Goal: Use online tool/utility: Utilize a website feature to perform a specific function

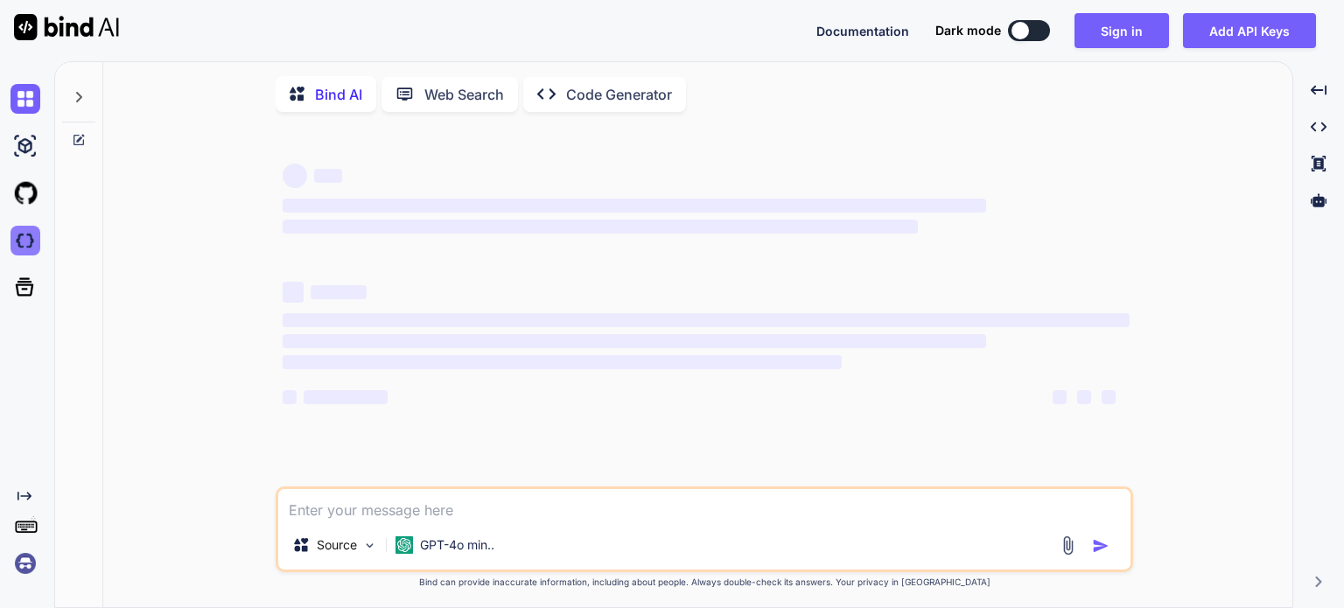
type textarea "x"
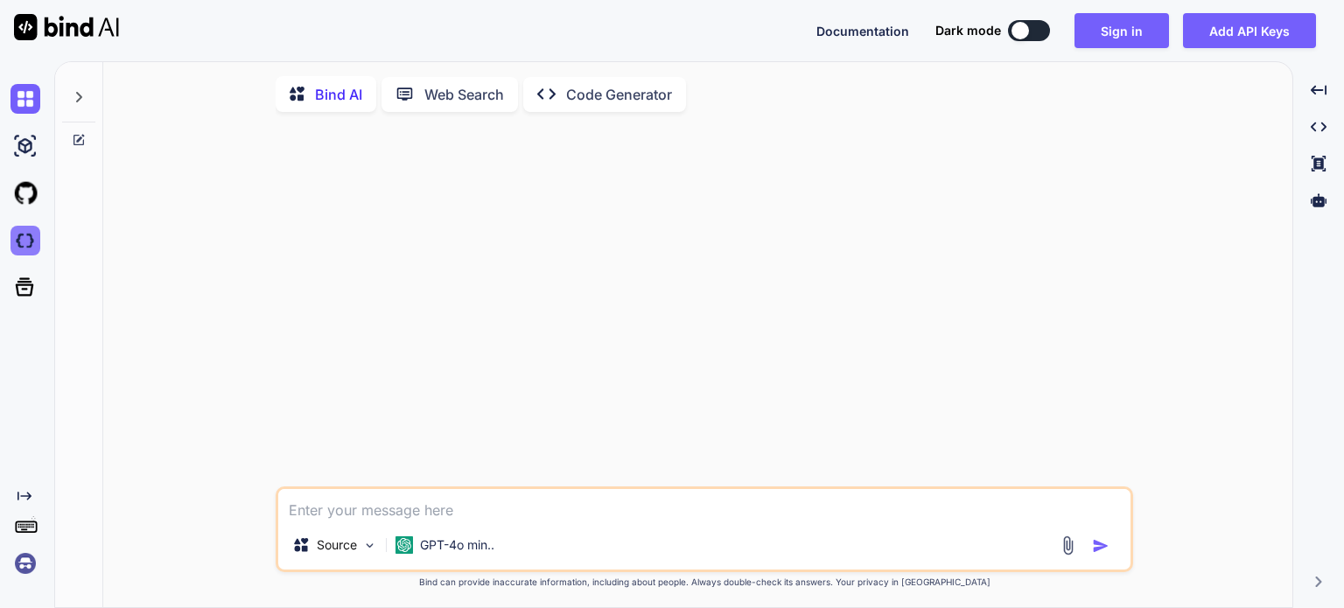
click at [23, 244] on img at bounding box center [26, 241] width 30 height 30
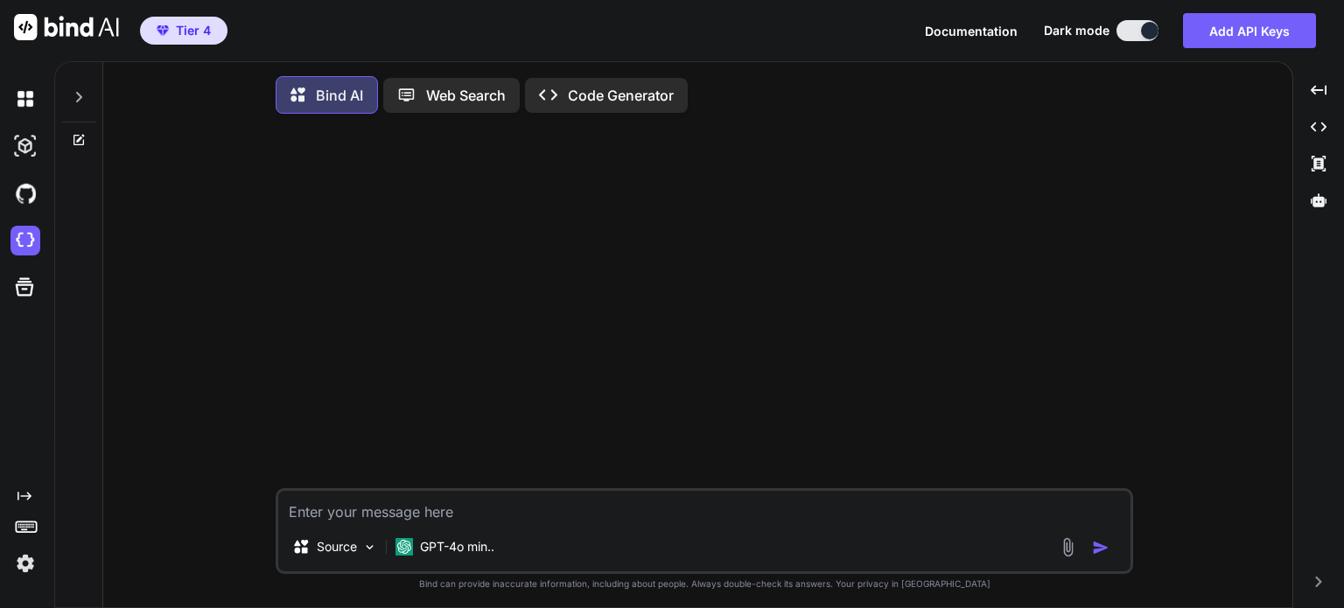
click at [475, 507] on textarea at bounding box center [704, 507] width 852 height 32
click at [469, 552] on p "GPT-4o min.." at bounding box center [457, 547] width 74 height 18
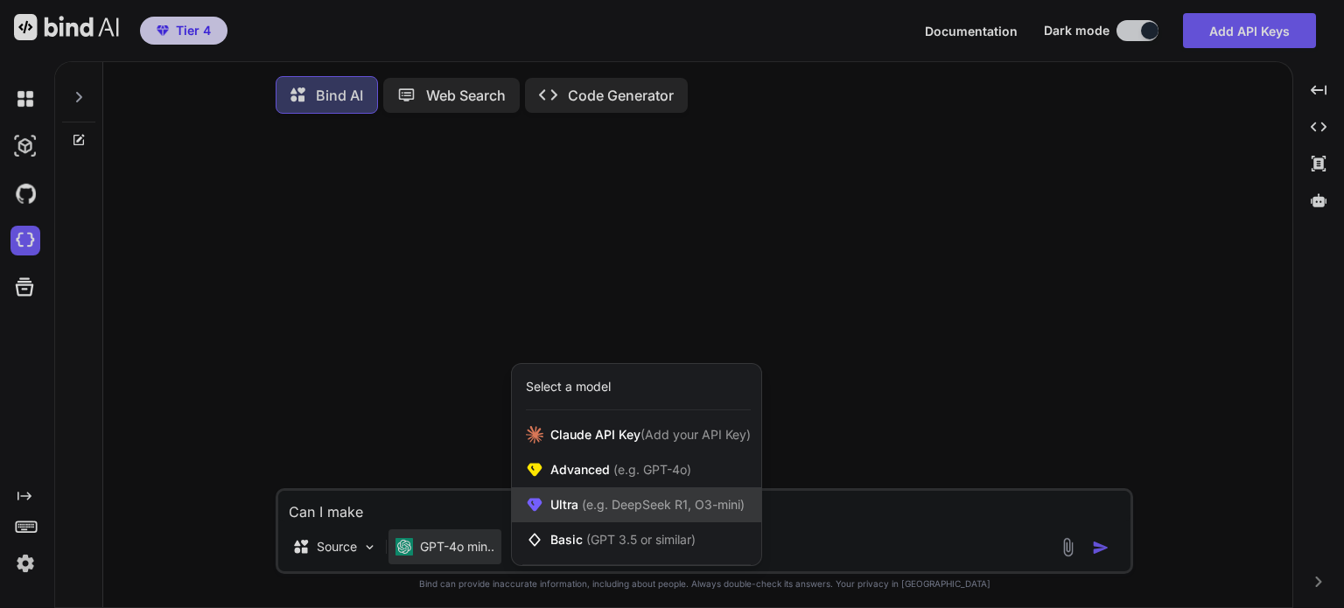
click at [577, 501] on span "Ultra (e.g. DeepSeek R1, O3-mini)" at bounding box center [647, 505] width 194 height 18
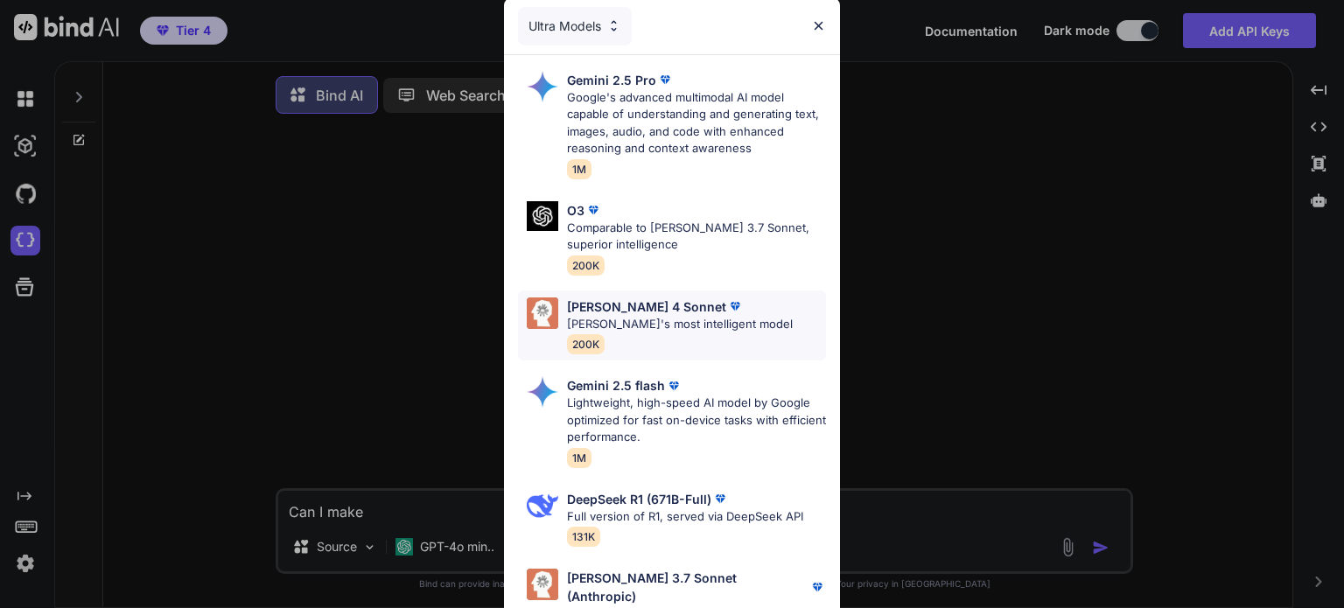
click at [706, 304] on div "Claude 4 Sonnet" at bounding box center [680, 307] width 226 height 18
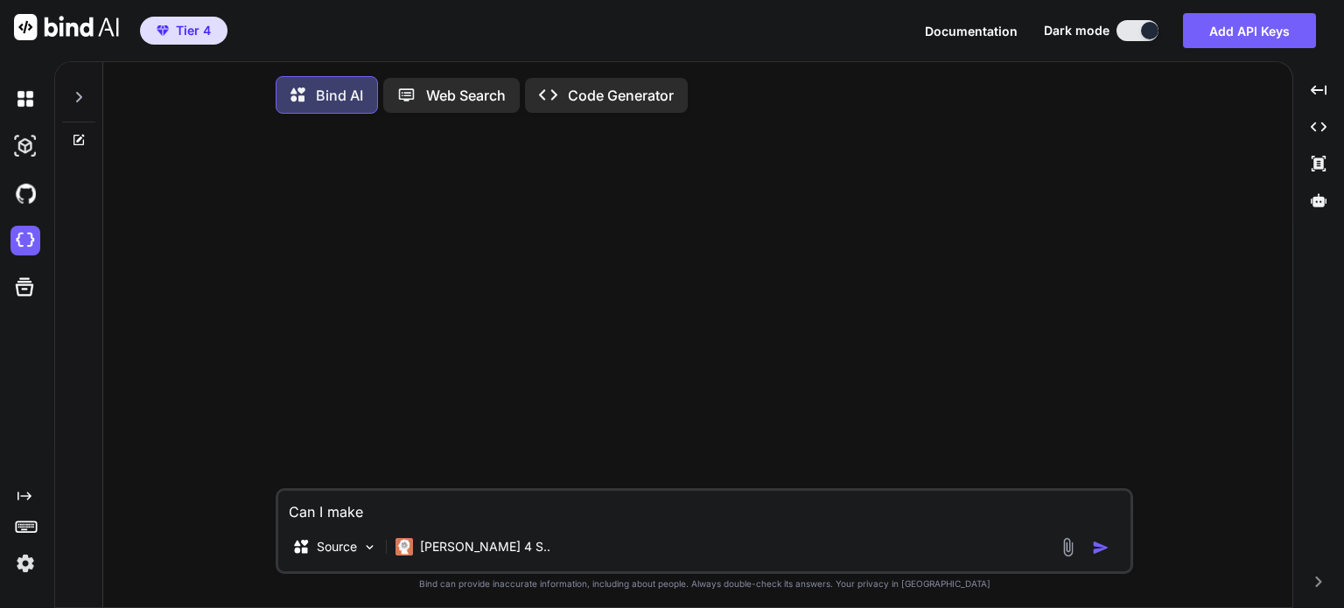
click at [1260, 432] on div "Can I make Source Claude 4 S.. Created with Bind Always check its answers. Priv…" at bounding box center [704, 370] width 1175 height 484
click at [708, 488] on div at bounding box center [706, 308] width 854 height 361
click at [686, 498] on textarea "Can I make" at bounding box center [704, 507] width 852 height 32
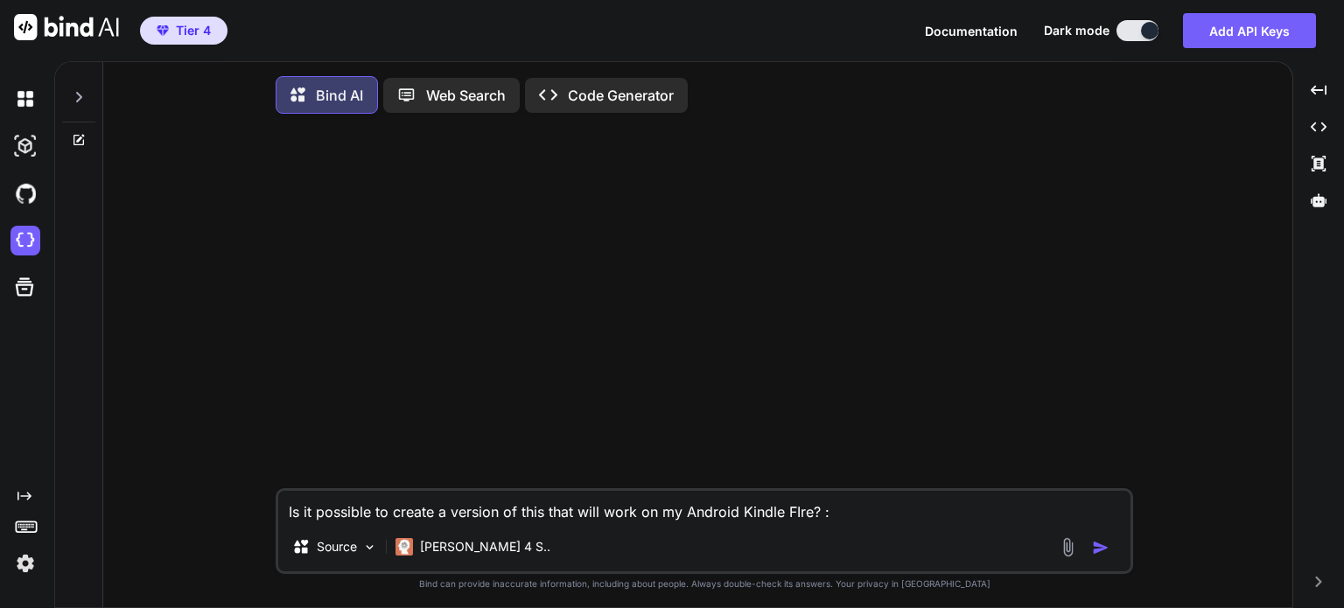
paste textarea "import sys import os import cv2 import numpy as np from PyQt6.QtCore import Qt,…"
type textarea "Is it possible to create a version of this that will work on my Android Kindle …"
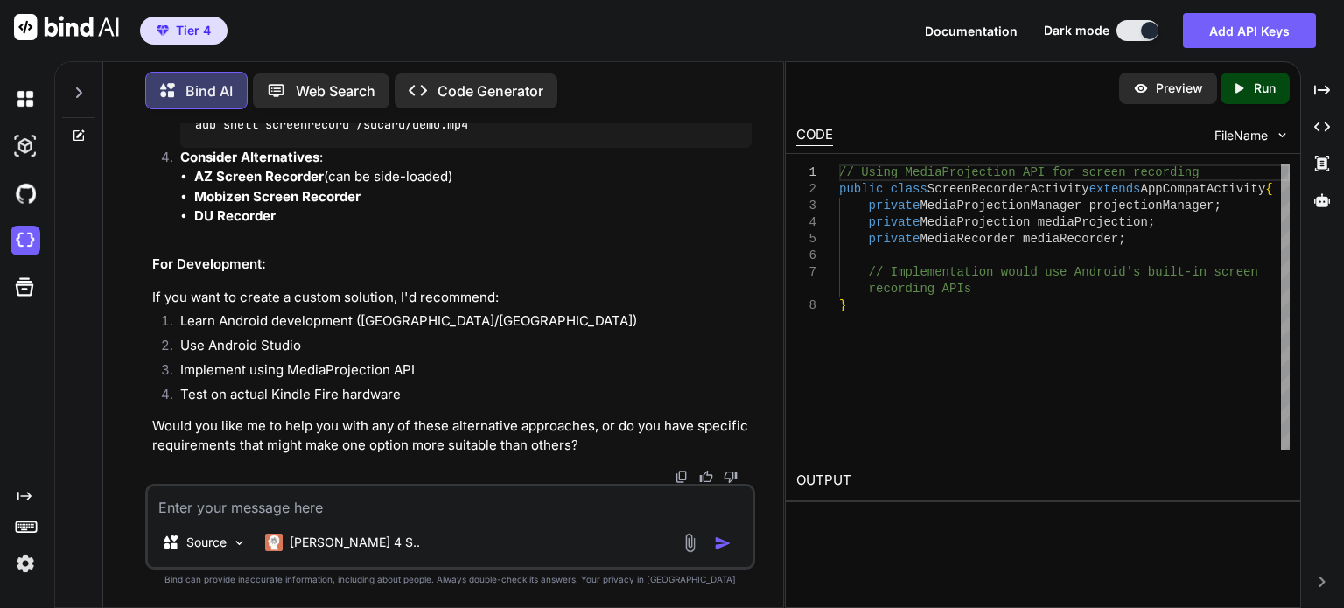
scroll to position [2830, 0]
click at [518, 504] on textarea at bounding box center [450, 503] width 605 height 32
paste textarea "import sys import time import cv2 from PyQt6.QtWidgets import QApplication, QWi…"
type textarea "How about this for Android: import sys import time import cv2 from PyQt6.QtWidg…"
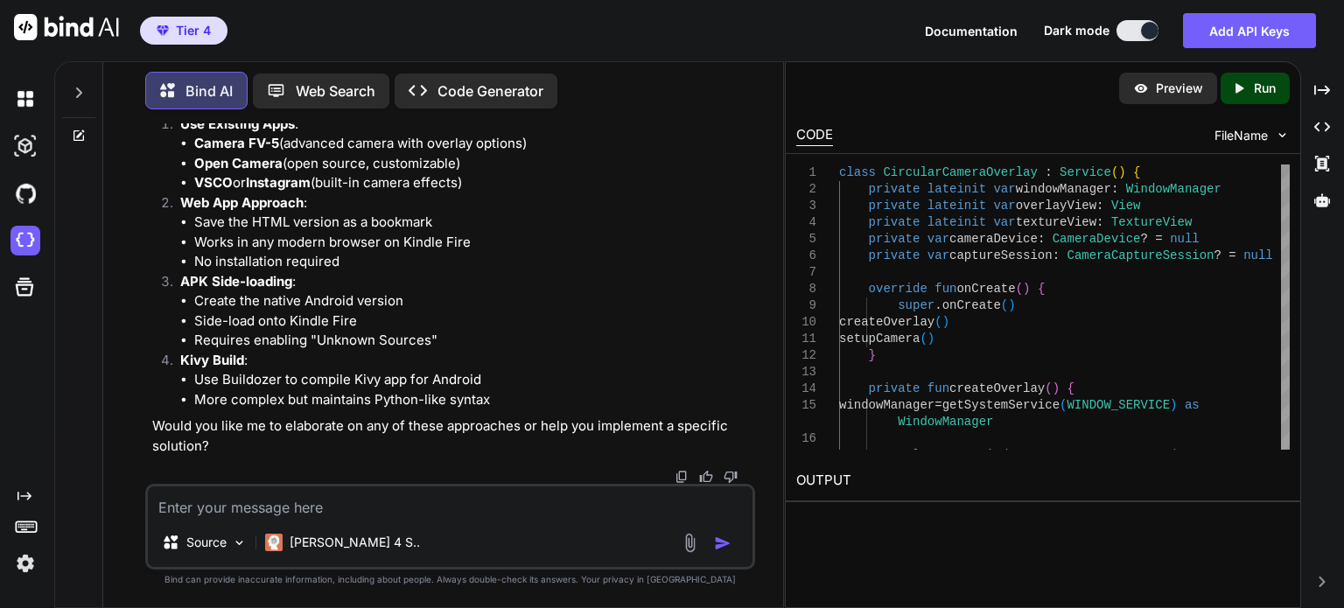
scroll to position [7559, 0]
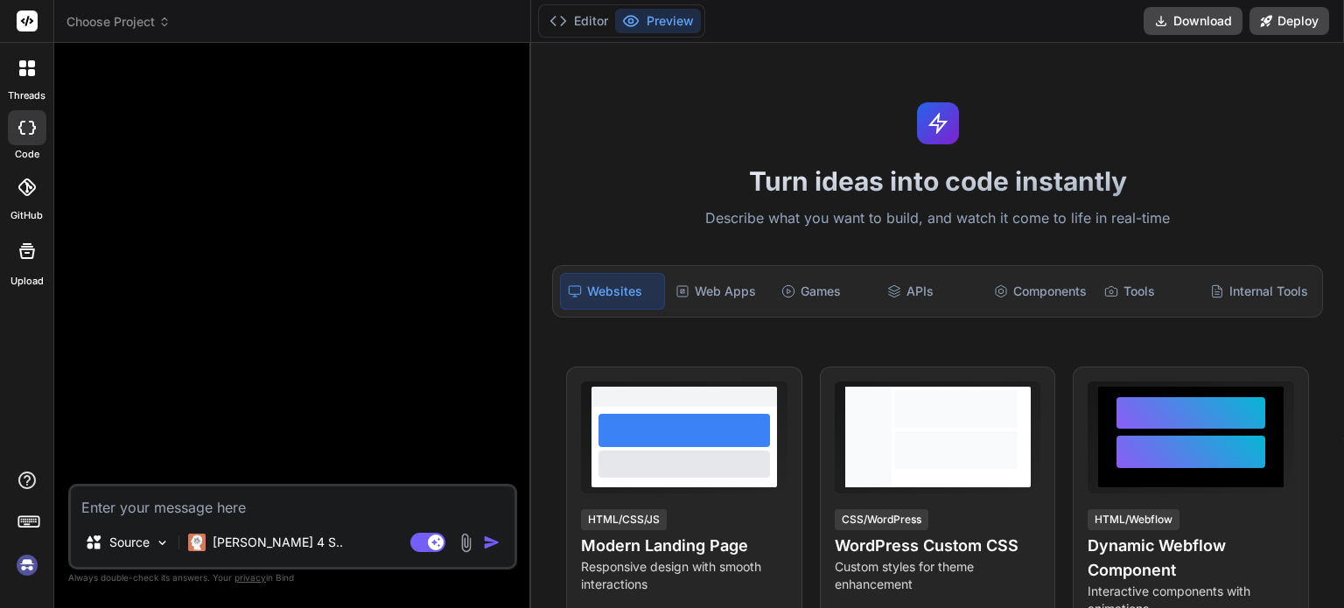
click at [25, 565] on img at bounding box center [27, 565] width 30 height 30
click at [151, 27] on span "Choose Project" at bounding box center [119, 22] width 104 height 18
click at [160, 22] on icon at bounding box center [164, 22] width 12 height 12
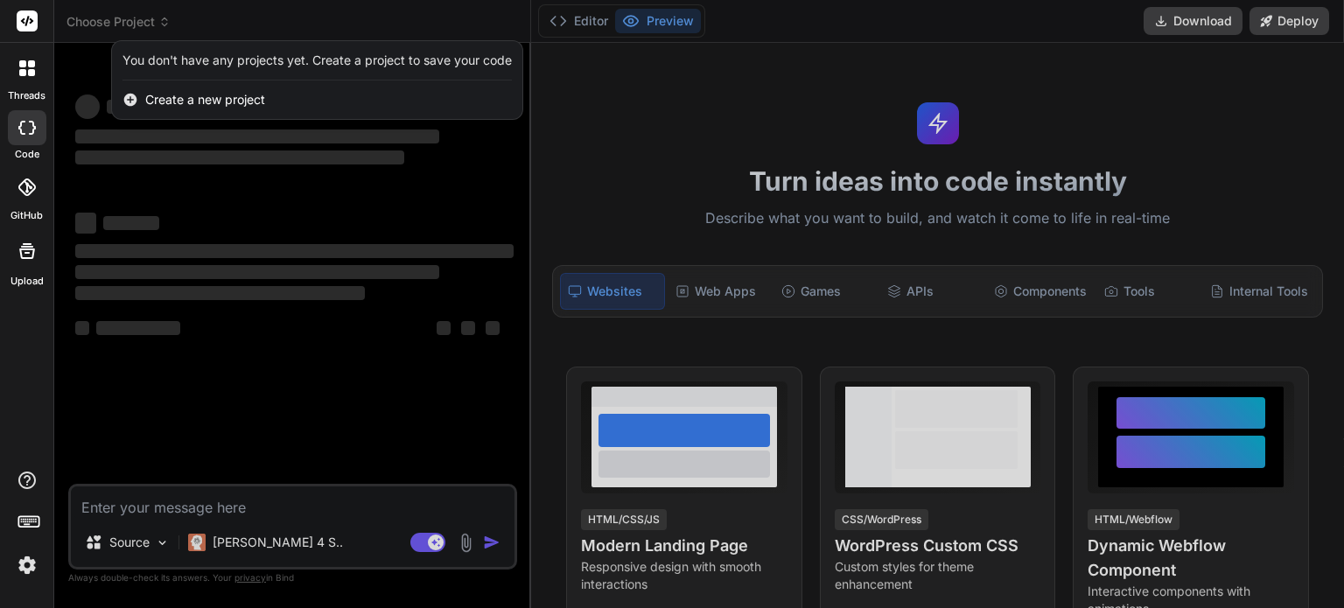
click at [83, 402] on div at bounding box center [672, 304] width 1344 height 608
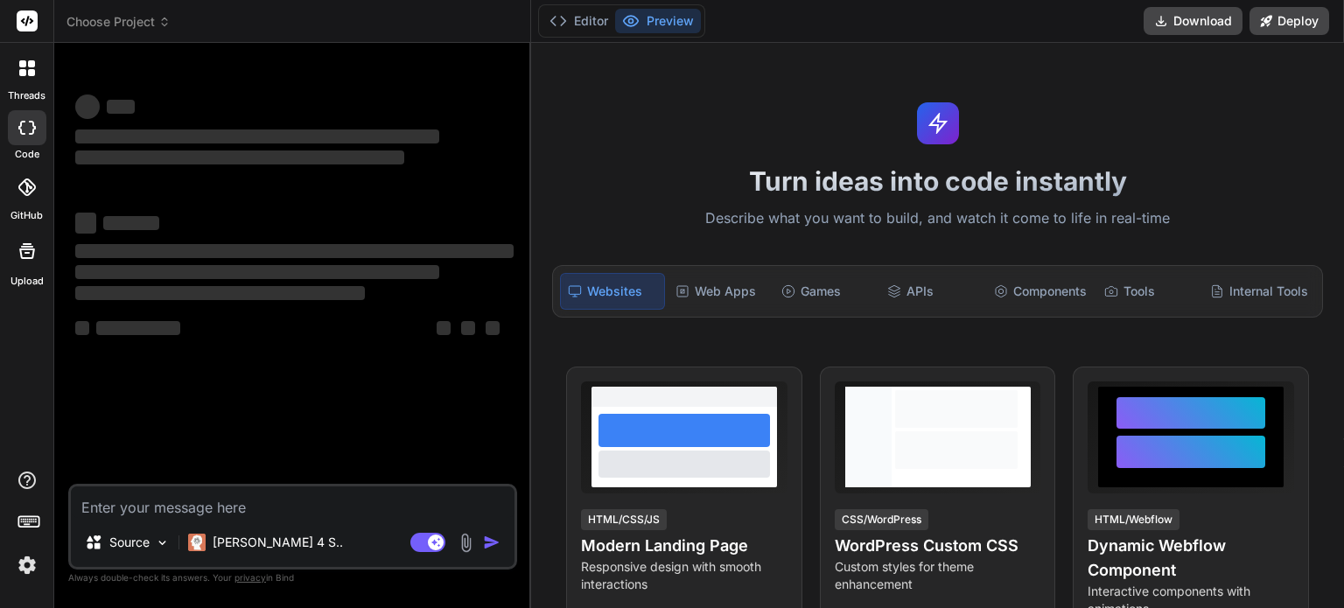
type textarea "x"
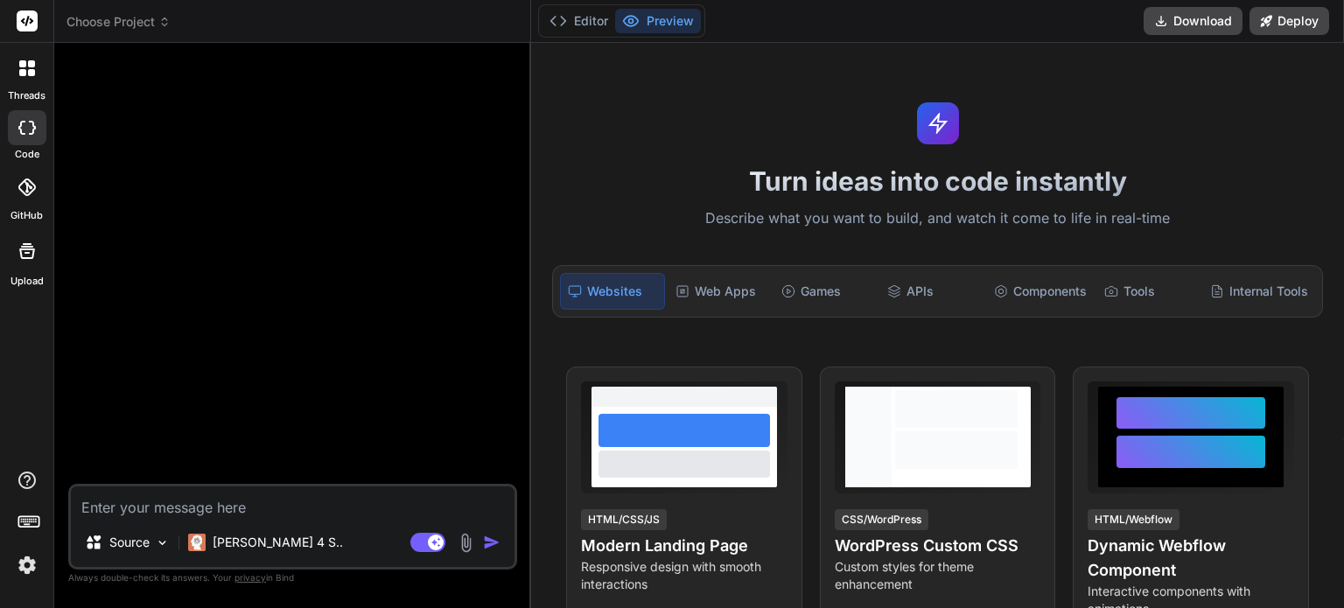
click at [217, 24] on div "Choose Project" at bounding box center [293, 22] width 452 height 18
click at [152, 25] on span "Choose Project" at bounding box center [119, 22] width 104 height 18
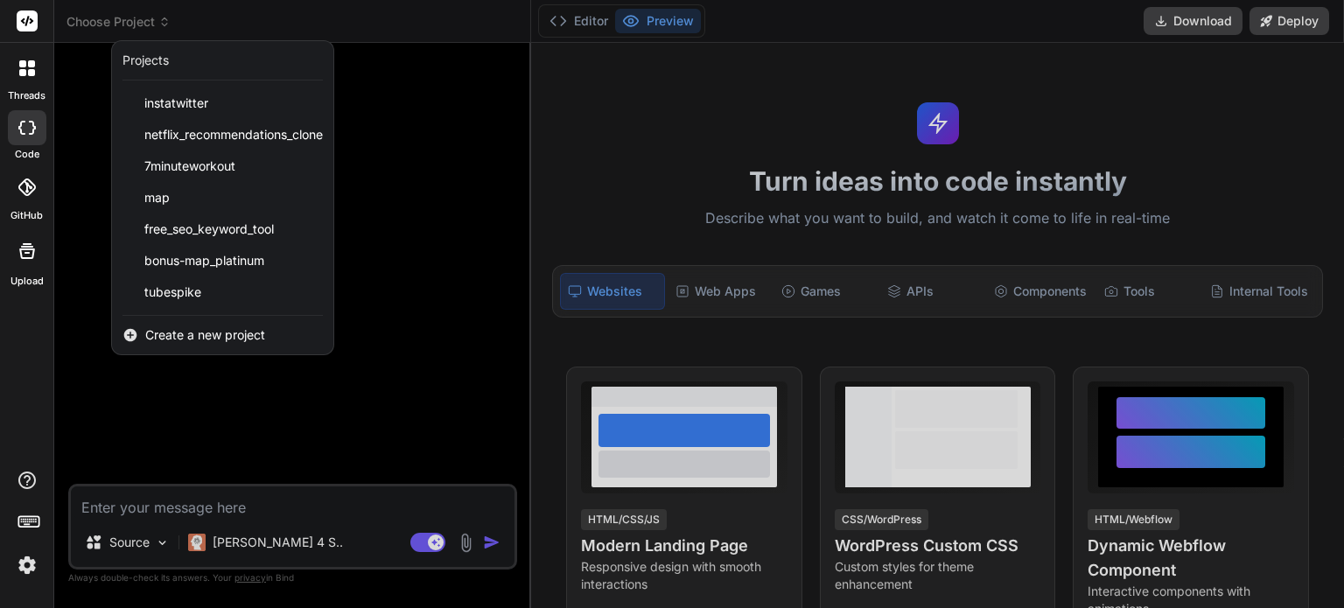
click at [196, 332] on span "Create a new project" at bounding box center [205, 335] width 120 height 18
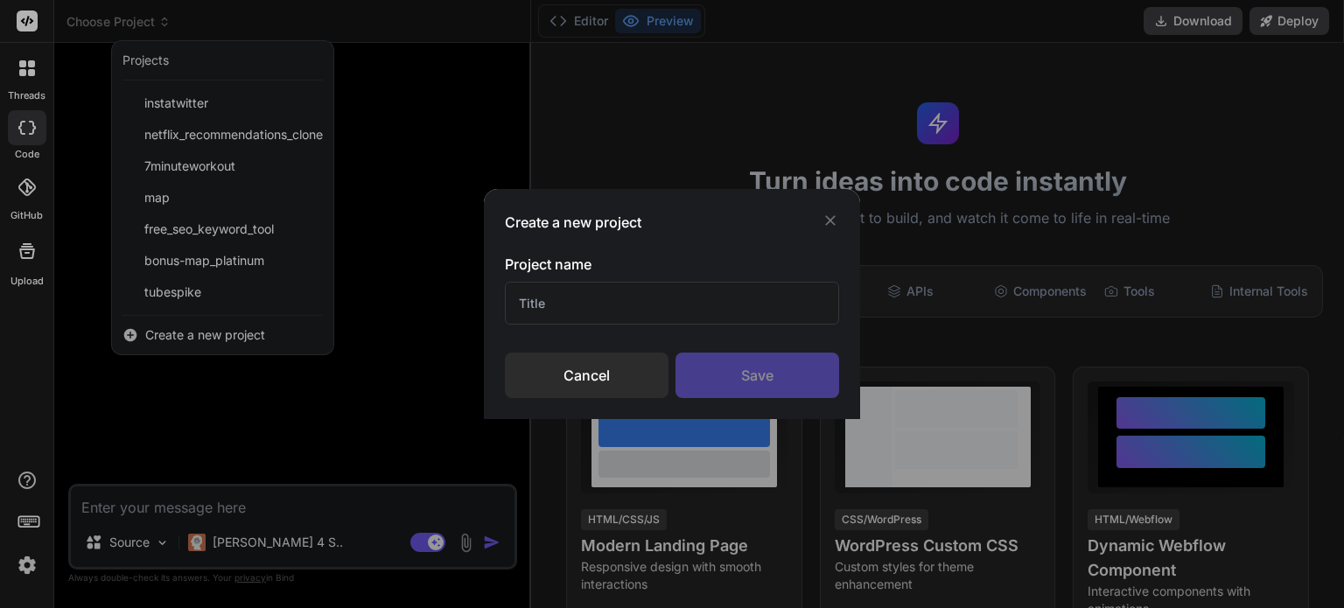
click at [585, 311] on input "text" at bounding box center [672, 303] width 334 height 43
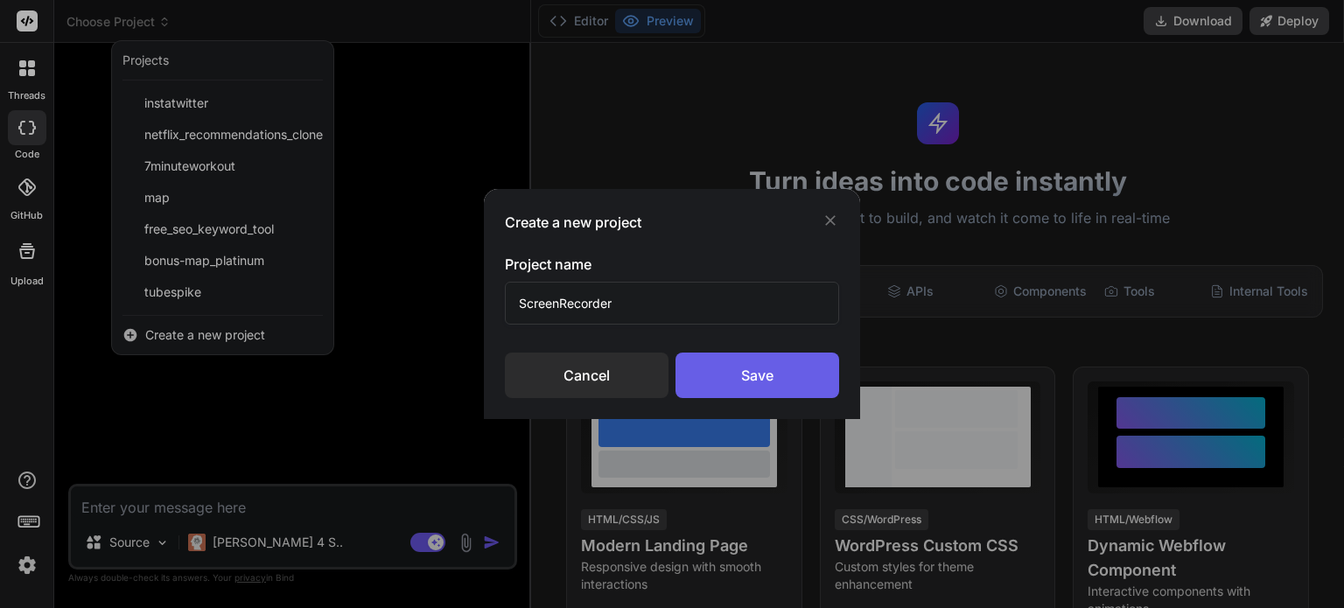
type input "ScreenRecorder"
click at [805, 370] on div "Save" at bounding box center [758, 376] width 164 height 46
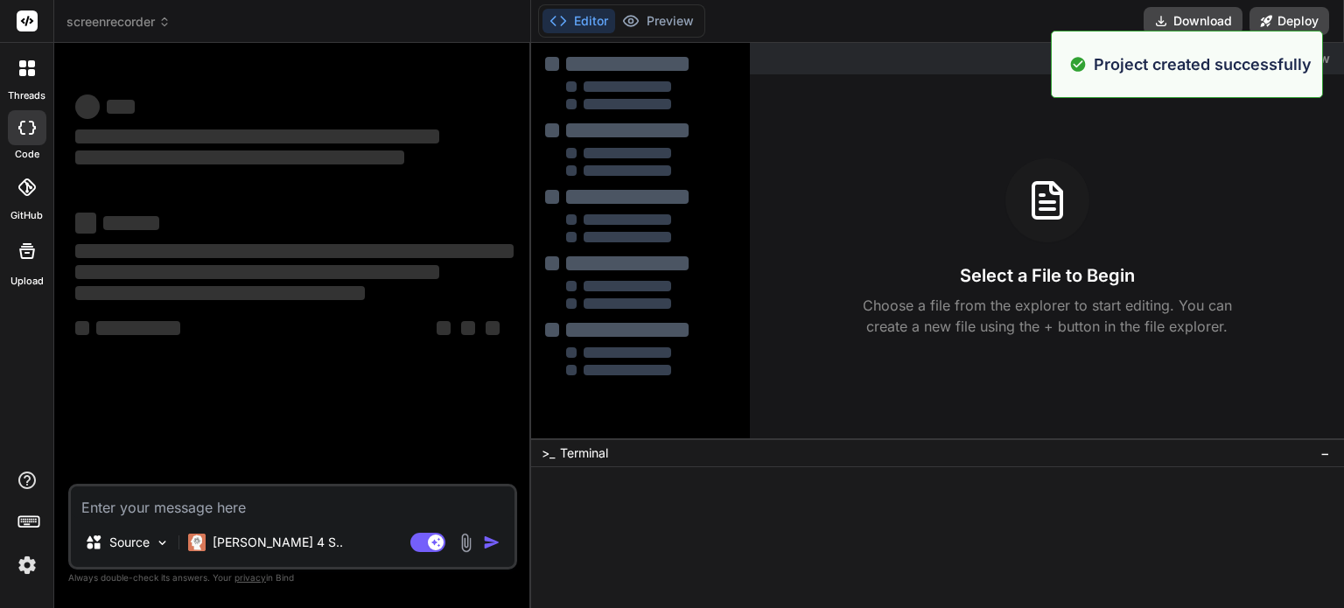
type textarea "x"
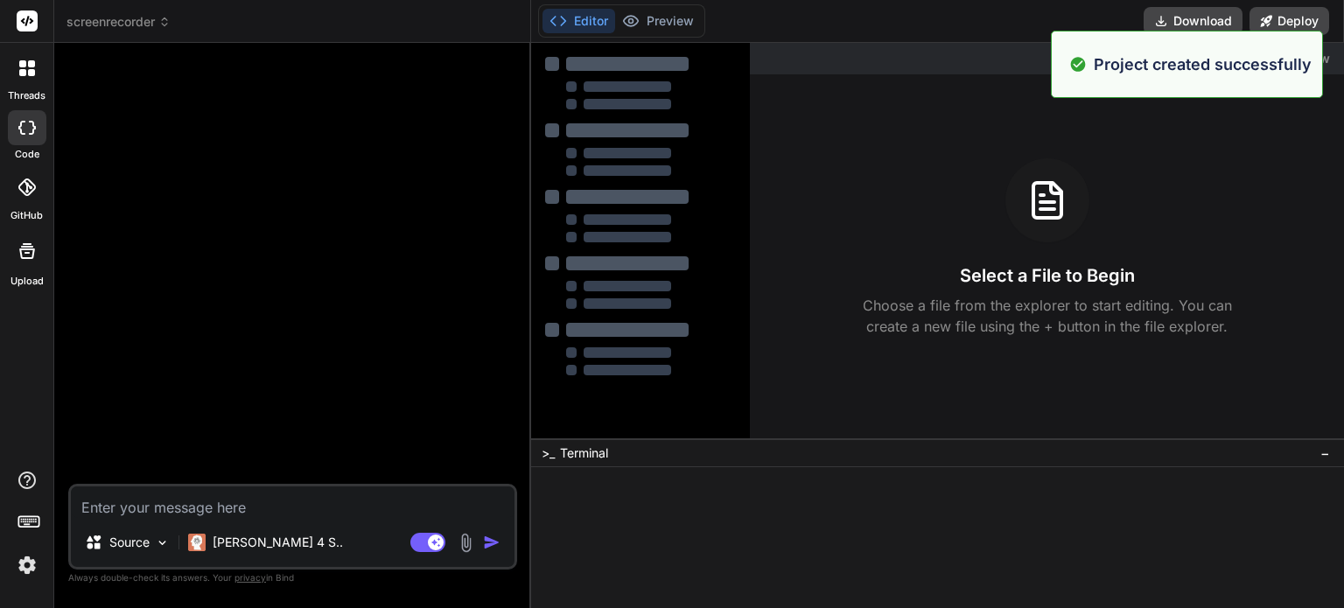
click at [266, 513] on textarea at bounding box center [293, 503] width 444 height 32
type textarea "C"
type textarea "x"
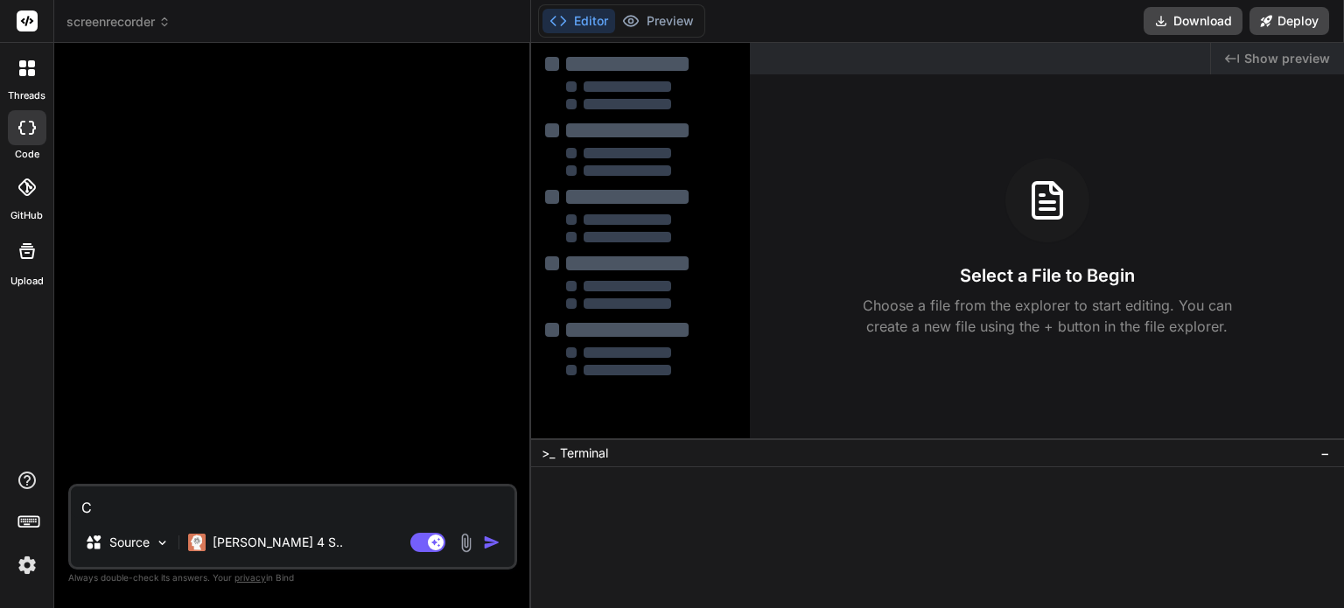
type textarea "Co"
type textarea "x"
type textarea "Con"
type textarea "x"
type textarea "Conv"
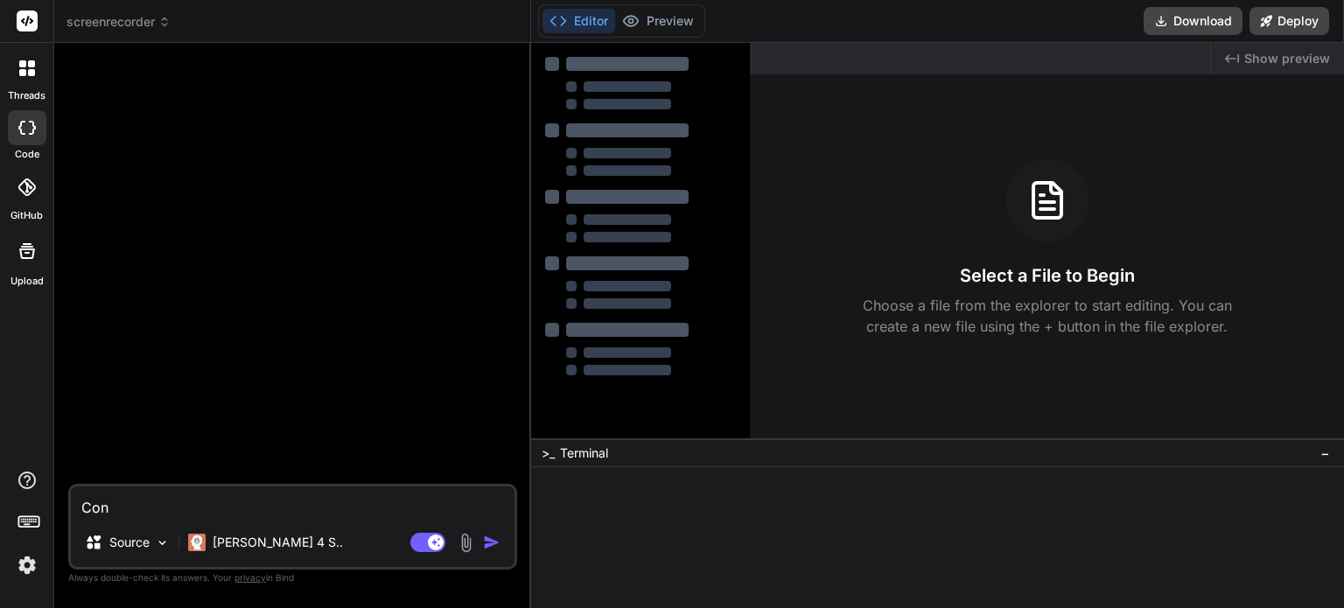
type textarea "x"
type textarea "Conve"
type textarea "x"
type textarea "Conver"
type textarea "x"
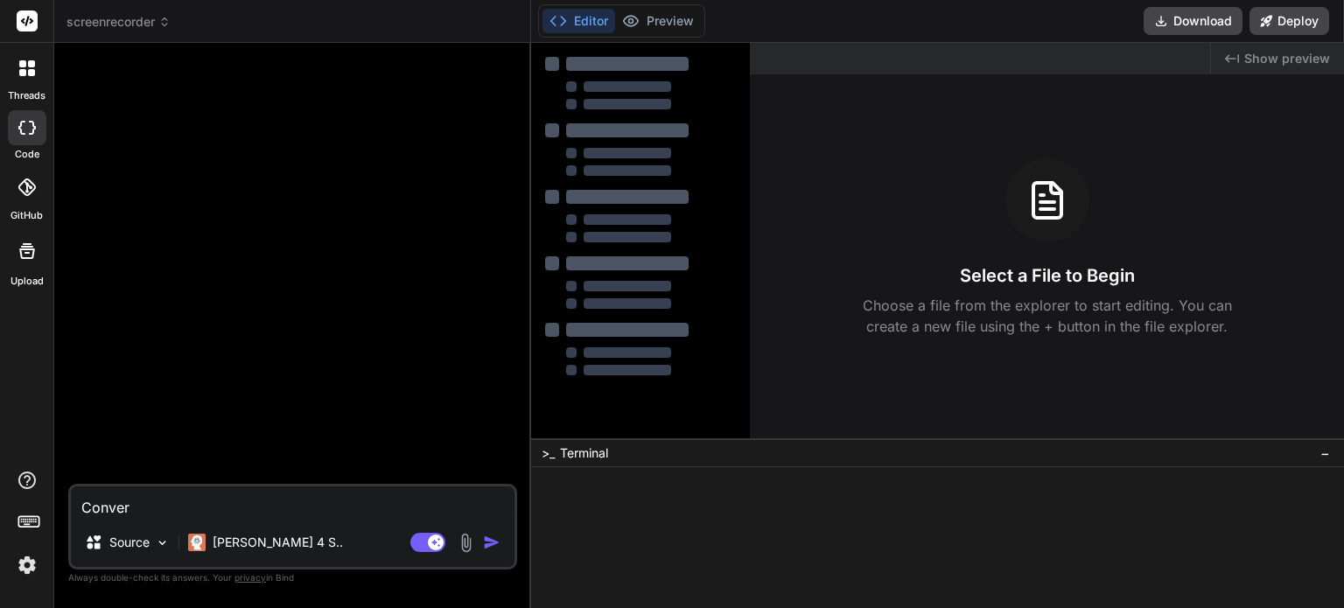
type textarea "Conver"
type textarea "x"
type textarea "Conver t"
type textarea "x"
type textarea "Conver th"
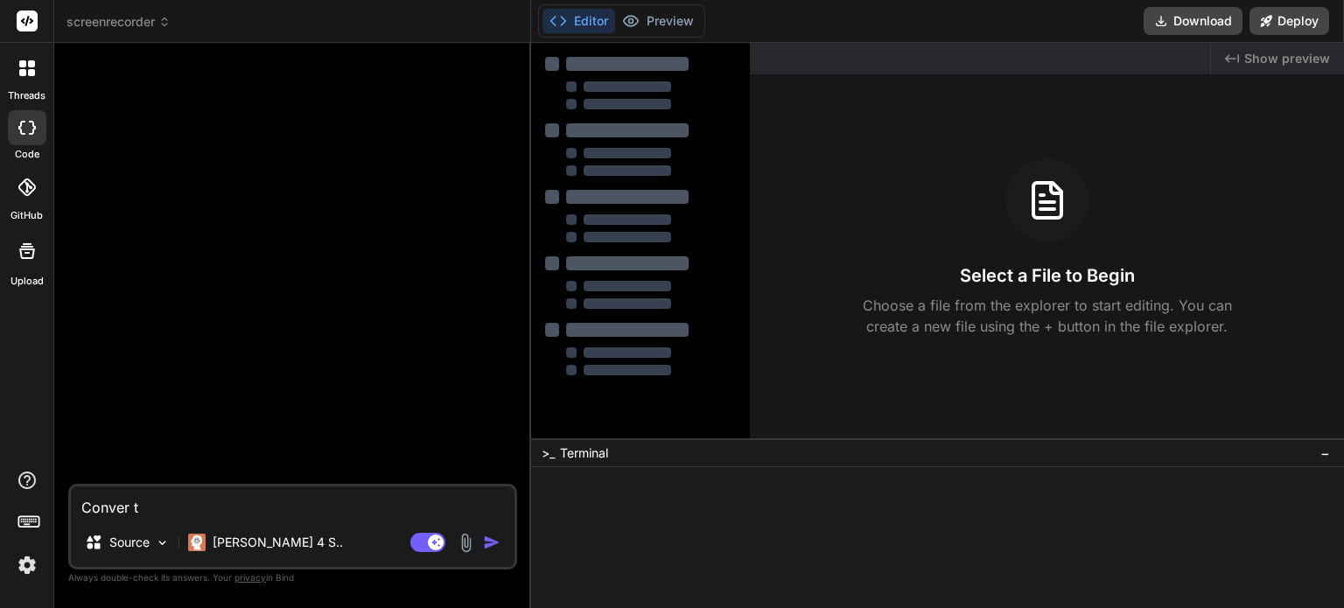
type textarea "x"
type textarea "Conver thi"
type textarea "x"
type textarea "Conver this"
type textarea "x"
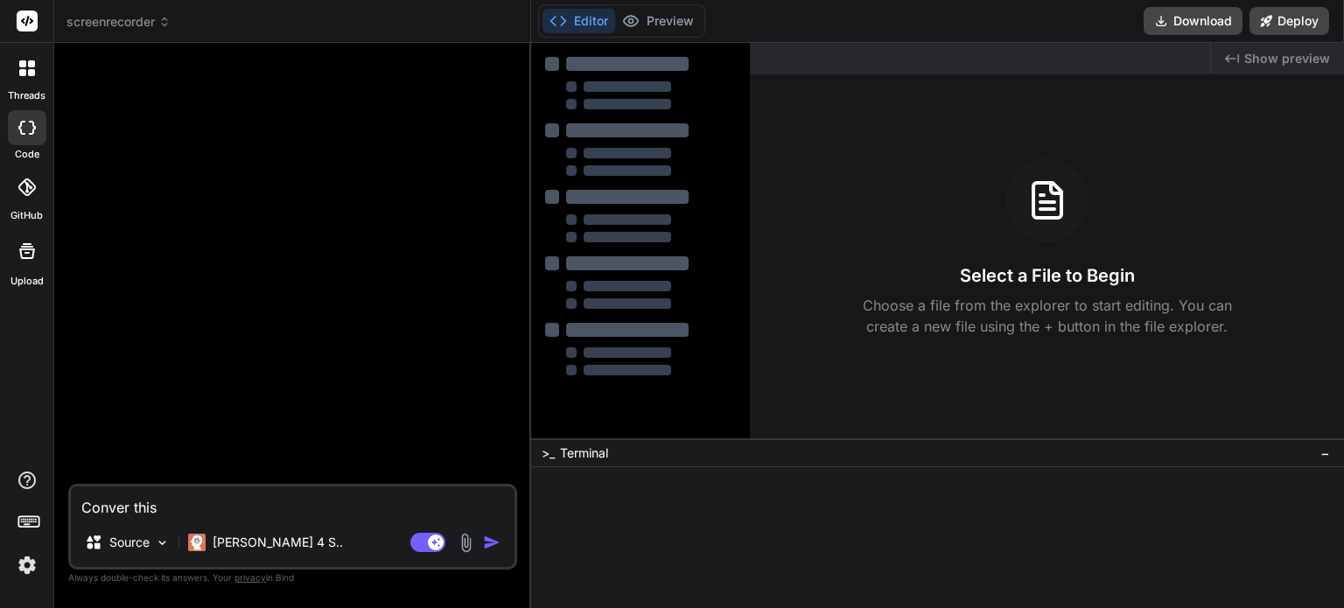
type textarea "Conver this"
type textarea "x"
type textarea "Conver this"
type textarea "x"
type textarea "Conver thi"
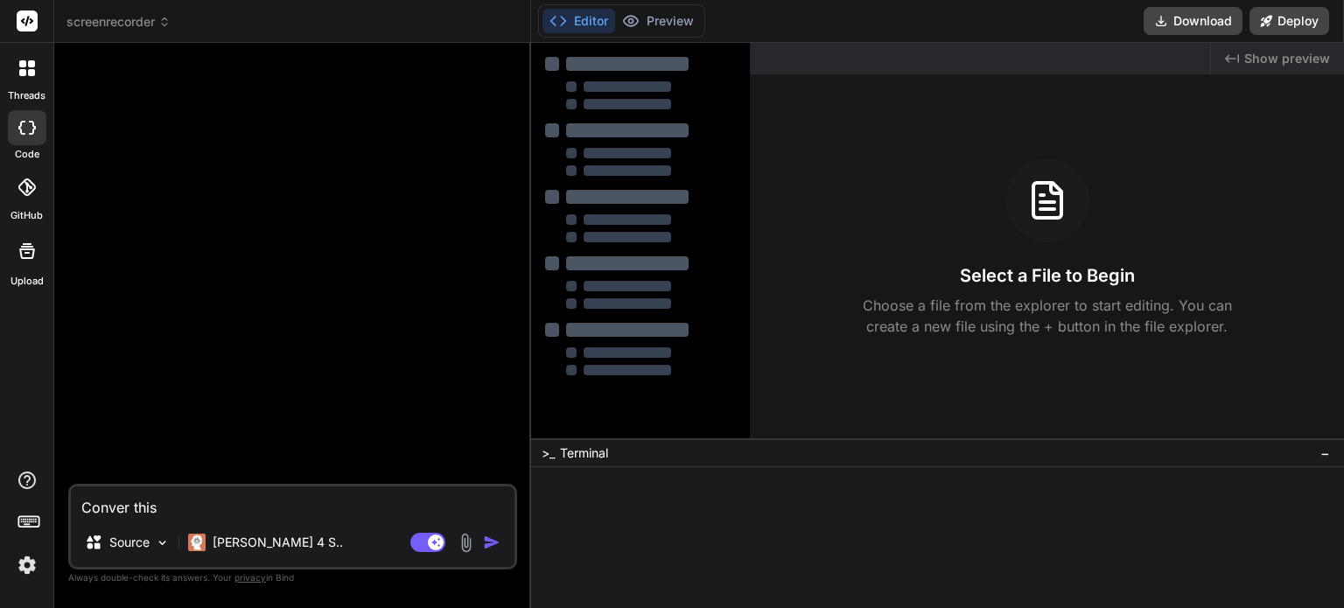
type textarea "x"
type textarea "Conver th"
type textarea "x"
type textarea "Conver t"
type textarea "x"
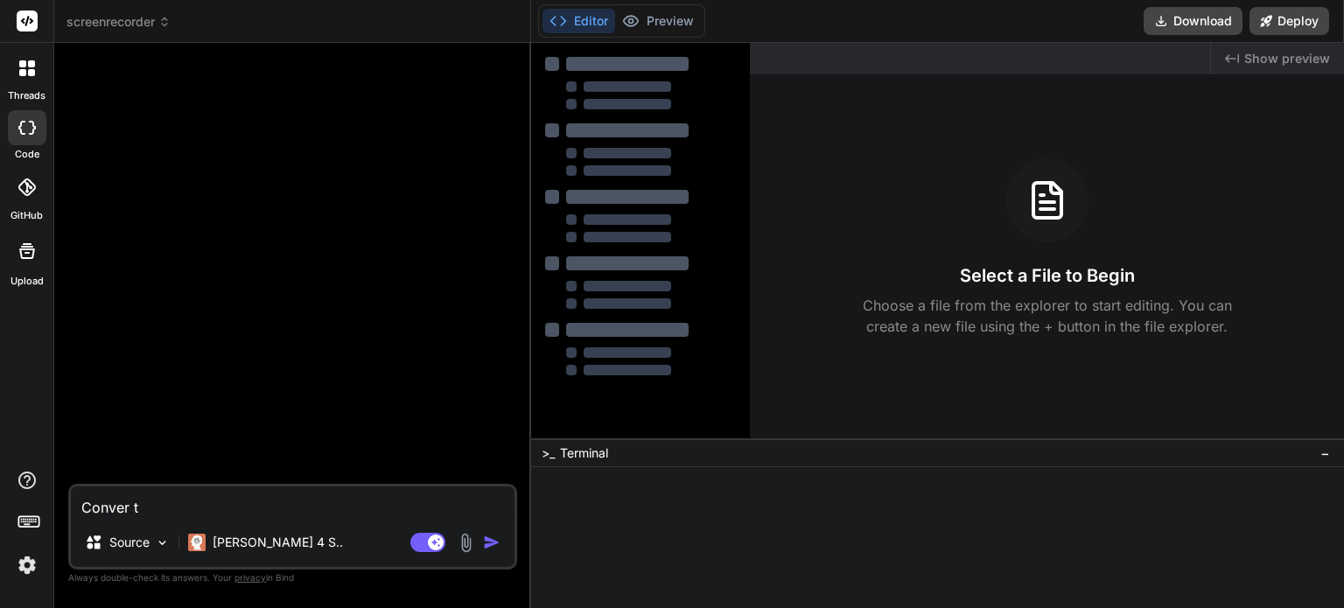
type textarea "Conver"
type textarea "x"
type textarea "Conver"
type textarea "x"
type textarea "Convert"
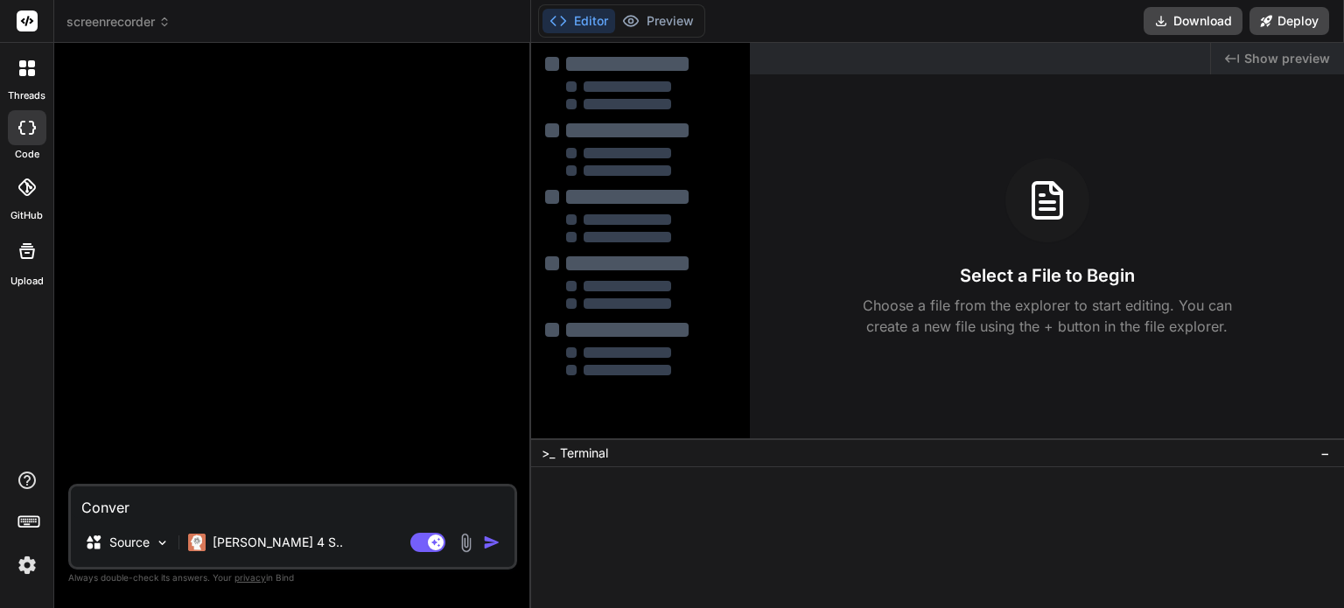
type textarea "x"
type textarea "Convert"
type textarea "x"
type textarea "Convert t"
type textarea "x"
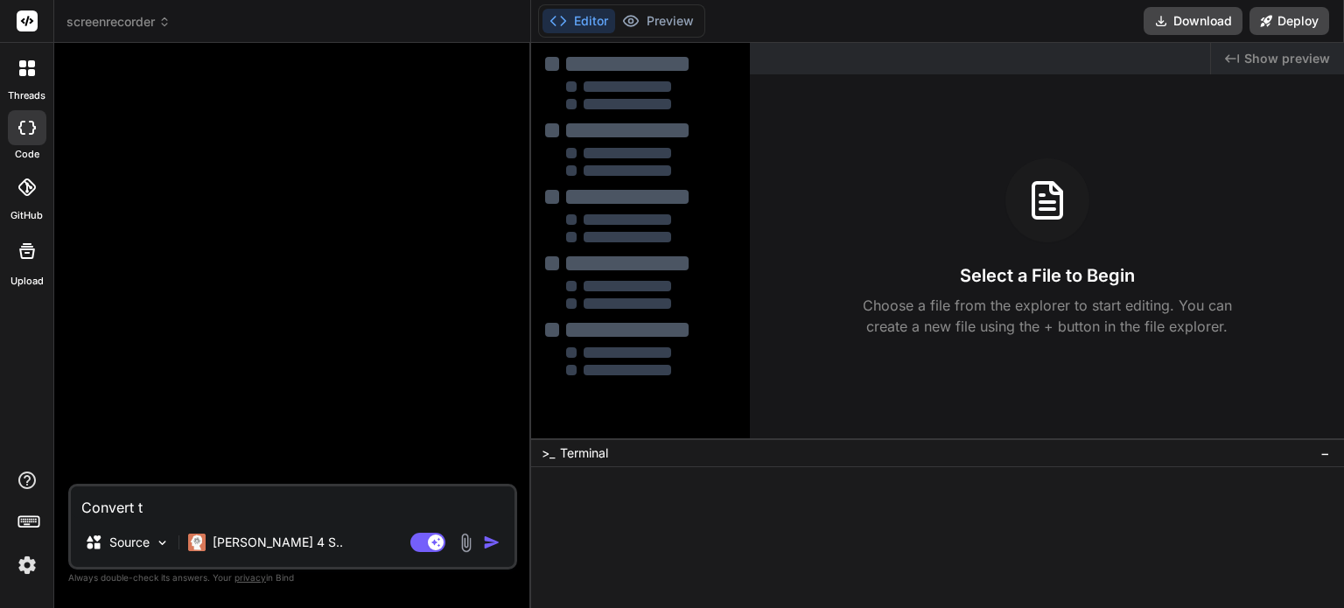
type textarea "Convert th"
type textarea "x"
type textarea "Convert thi"
type textarea "x"
type textarea "Convert this"
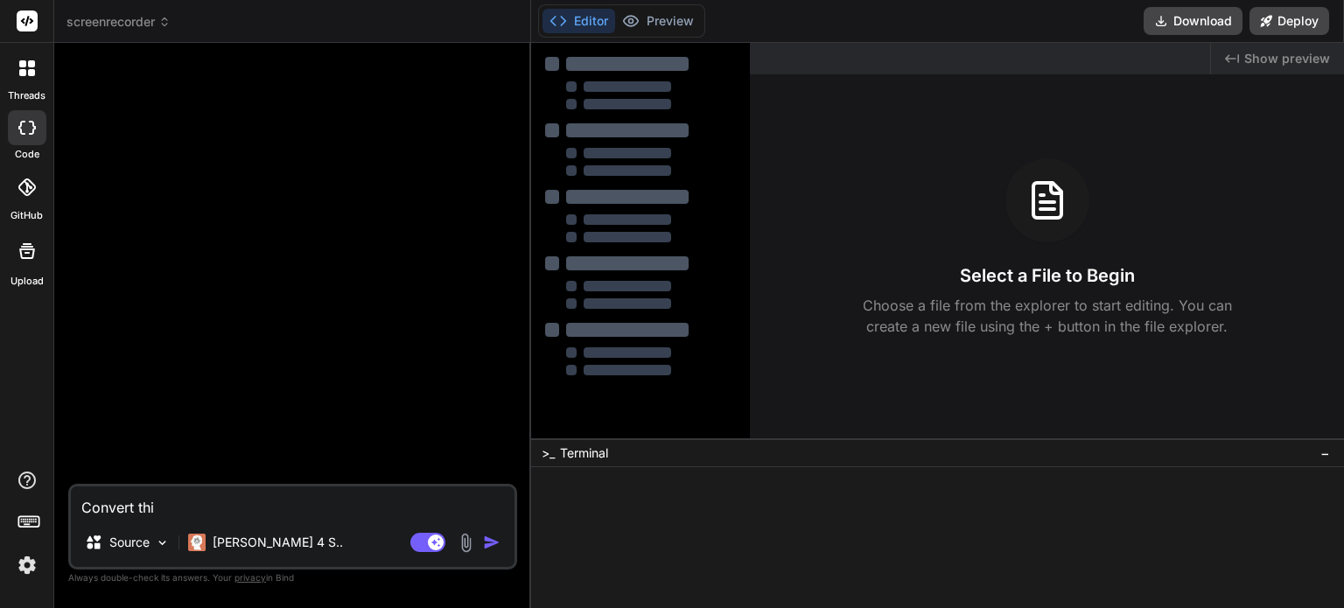
type textarea "x"
type textarea "Convert this"
type textarea "x"
type textarea "Convert this i"
type textarea "x"
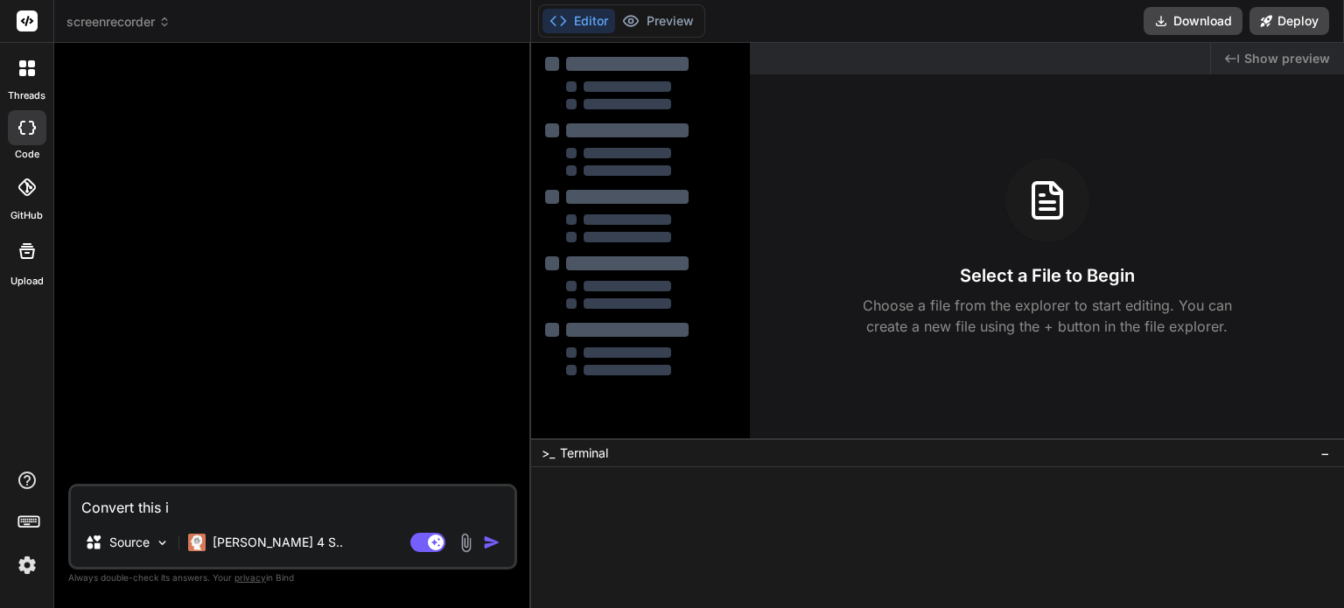
type textarea "Convert this in"
type textarea "x"
type textarea "Convert this int"
type textarea "x"
type textarea "Convert this into"
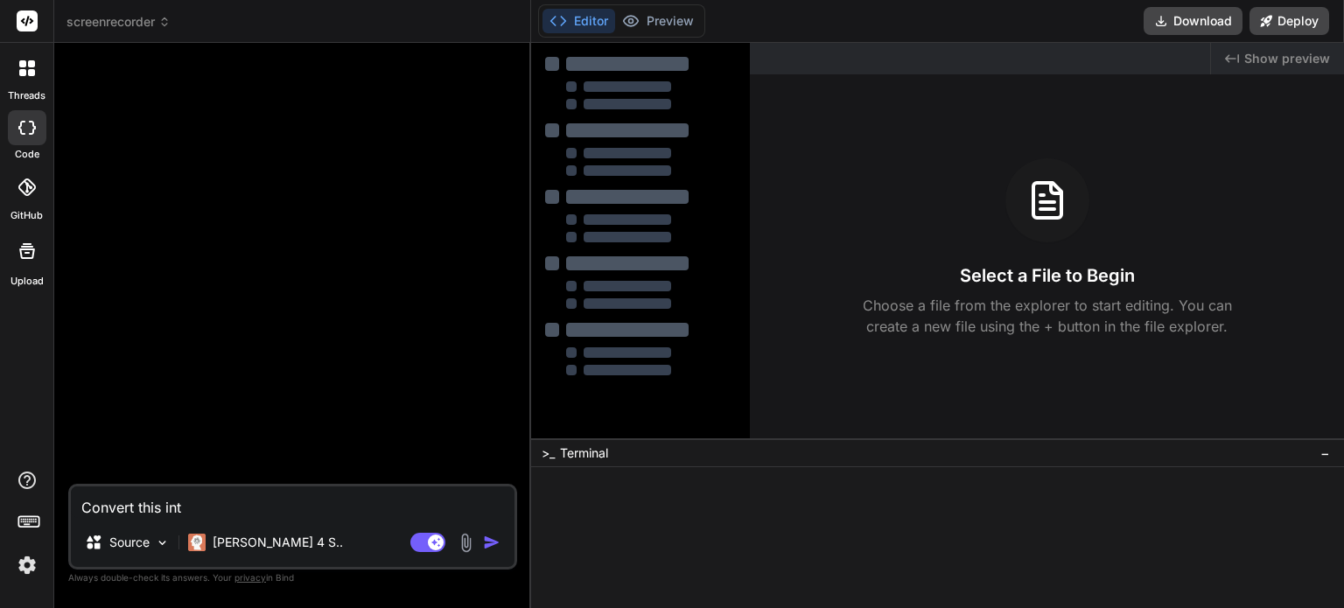
type textarea "x"
type textarea "Convert this into"
type textarea "x"
type textarea "Convert this into a"
type textarea "x"
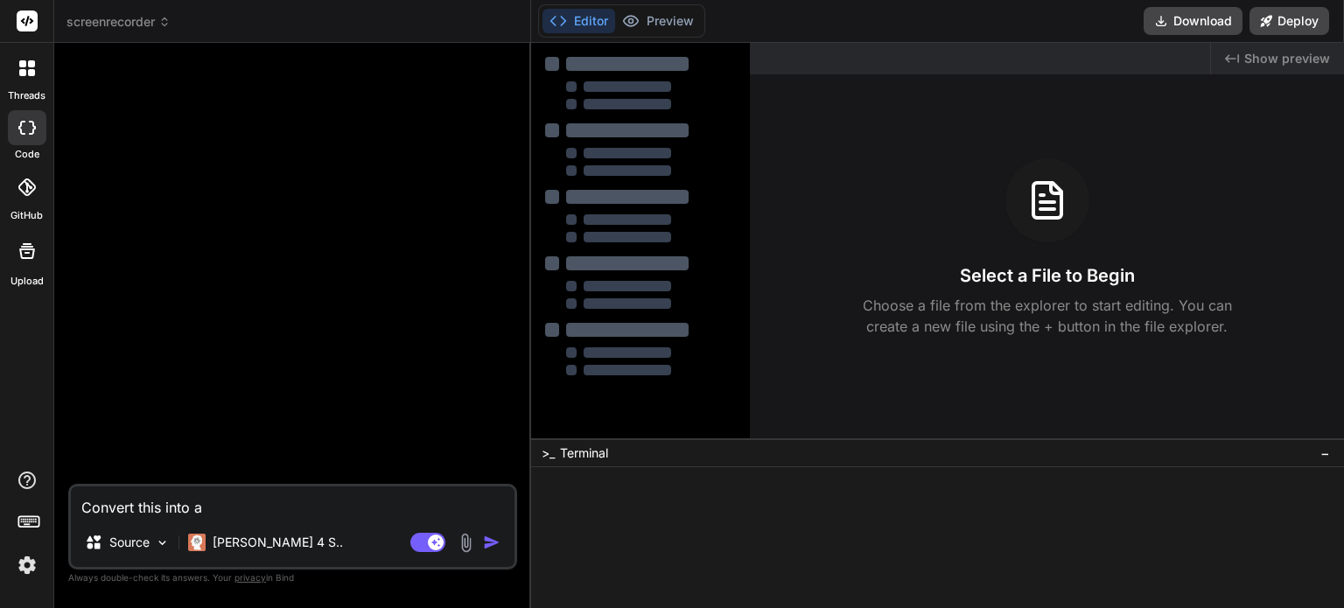
type textarea "Convert this into a"
type textarea "x"
type textarea "Convert this into a C"
type textarea "x"
type textarea "Convert this into a Ch"
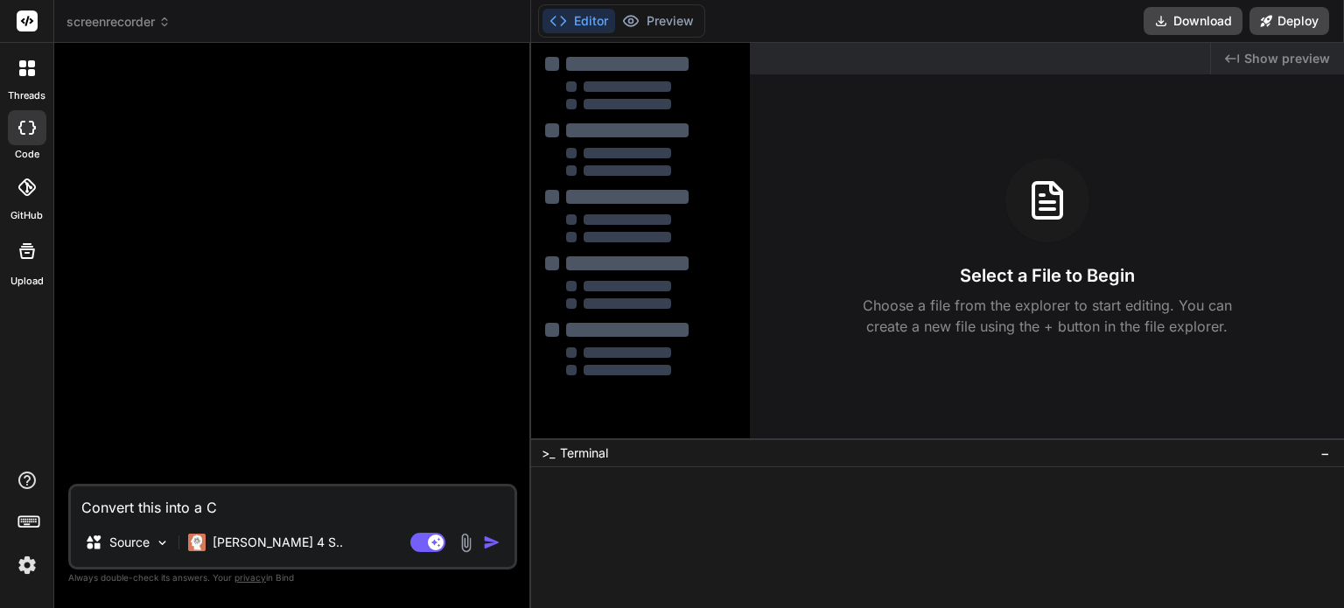
type textarea "x"
type textarea "Convert this into a Chr"
type textarea "x"
type textarea "Convert this into a Chro"
type textarea "x"
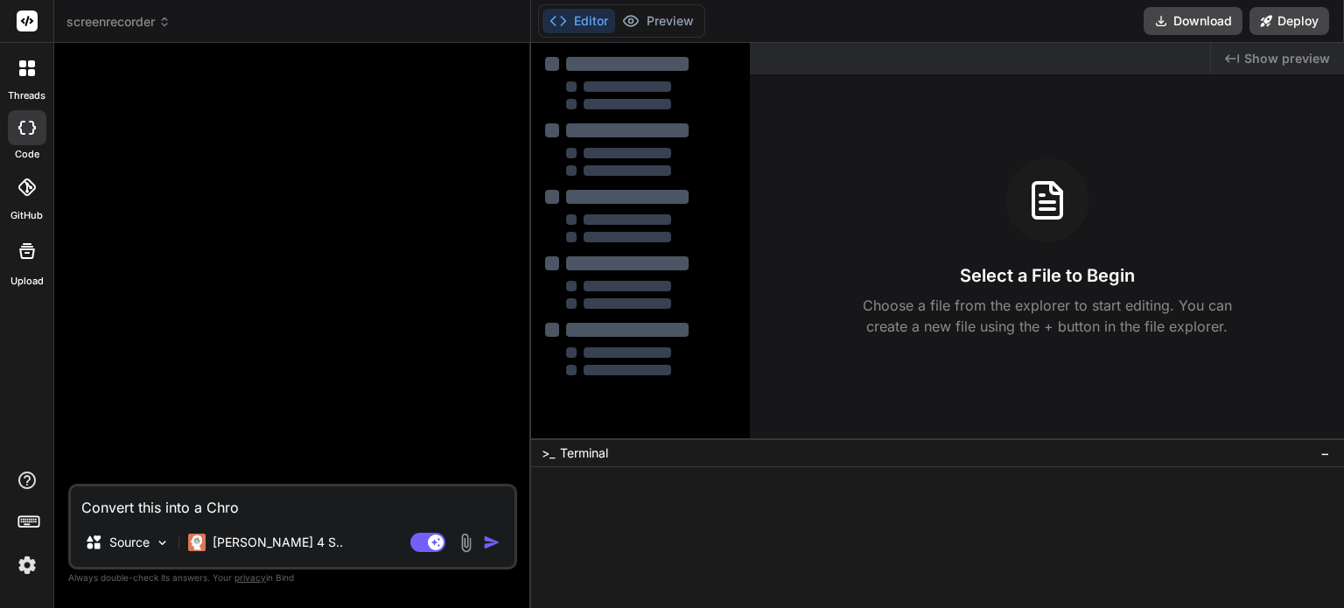
type textarea "Convert this into a Chrom"
type textarea "x"
type textarea "Convert this into a Chrome"
type textarea "x"
type textarea "Convert this into a Chrome"
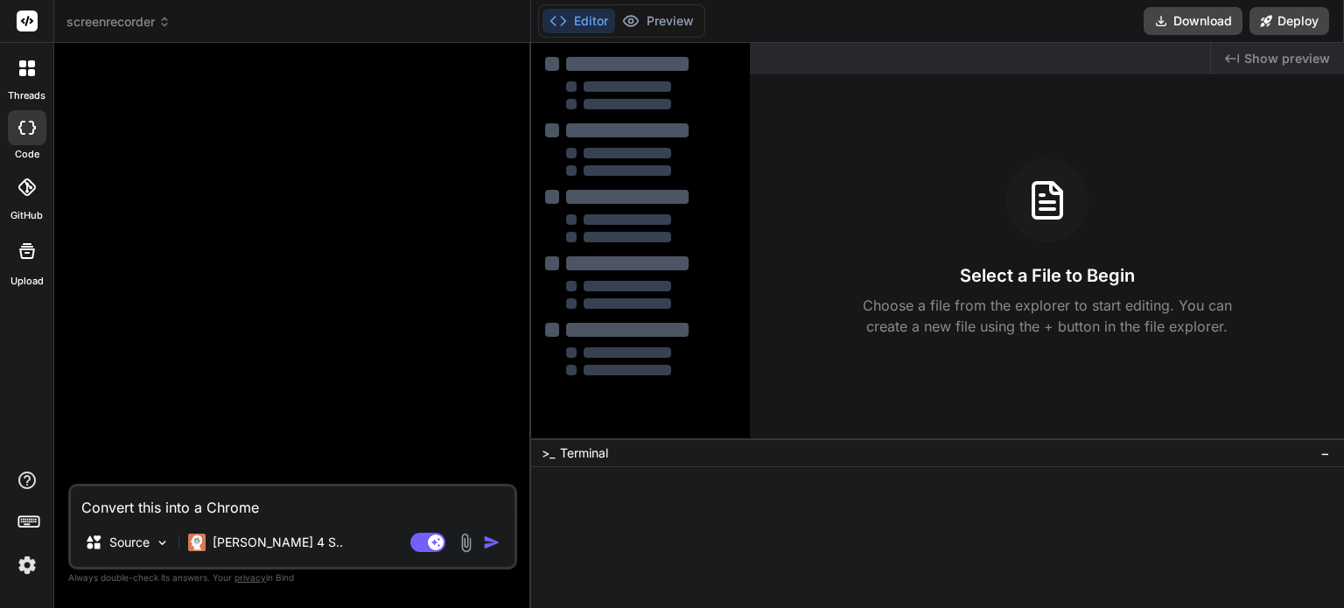
type textarea "x"
type textarea "Convert this into a Chrome e"
type textarea "x"
type textarea "Convert this into a Chrome ex"
type textarea "x"
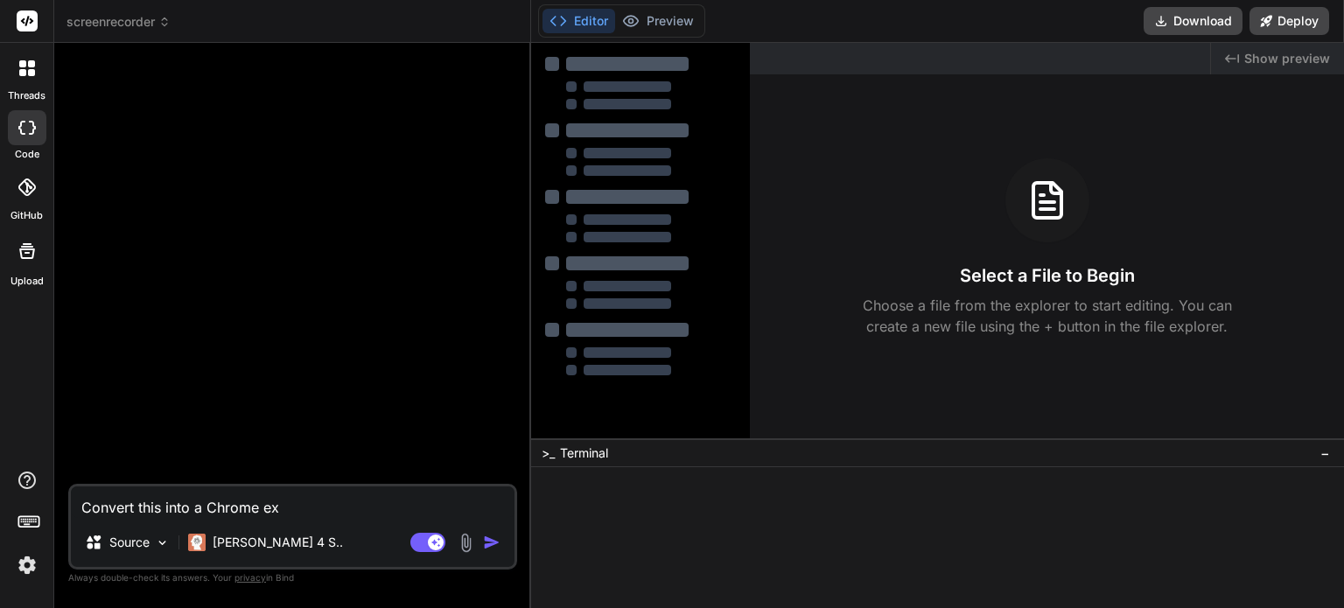
type textarea "Convert this into a Chrome ext"
type textarea "x"
type textarea "Convert this into a Chrome exte"
type textarea "x"
type textarea "Convert this into a Chrome exten"
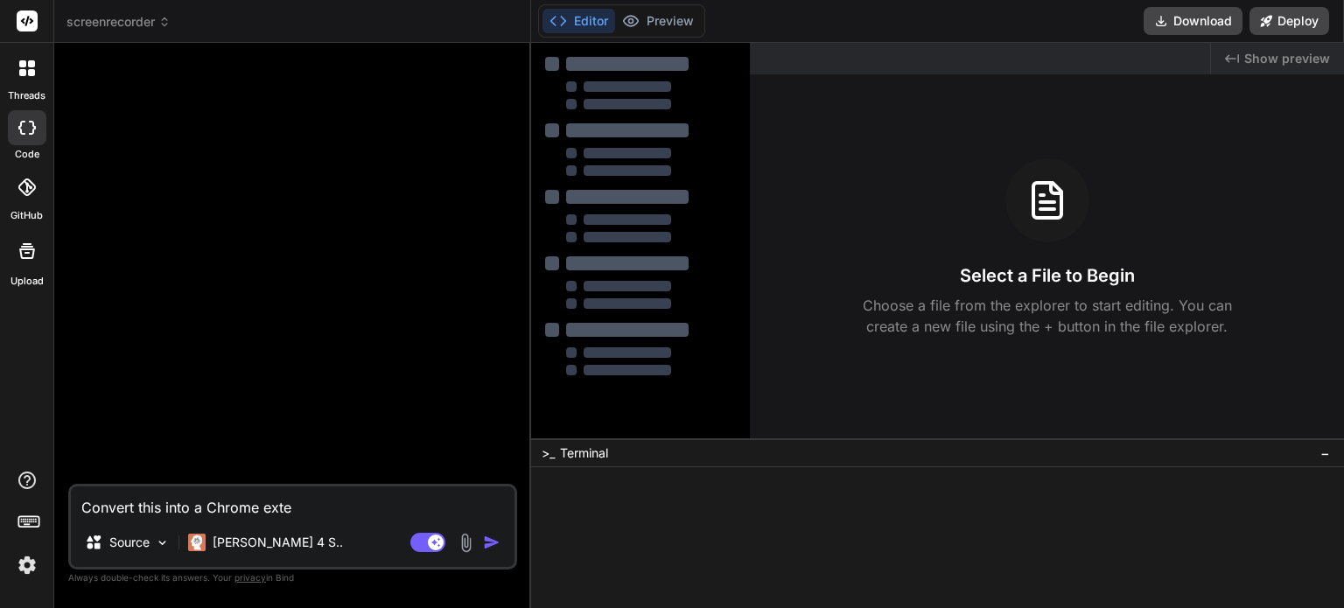
type textarea "x"
type textarea "Convert this into a Chrome extens"
type textarea "x"
type textarea "Convert this into a Chrome extensio"
type textarea "x"
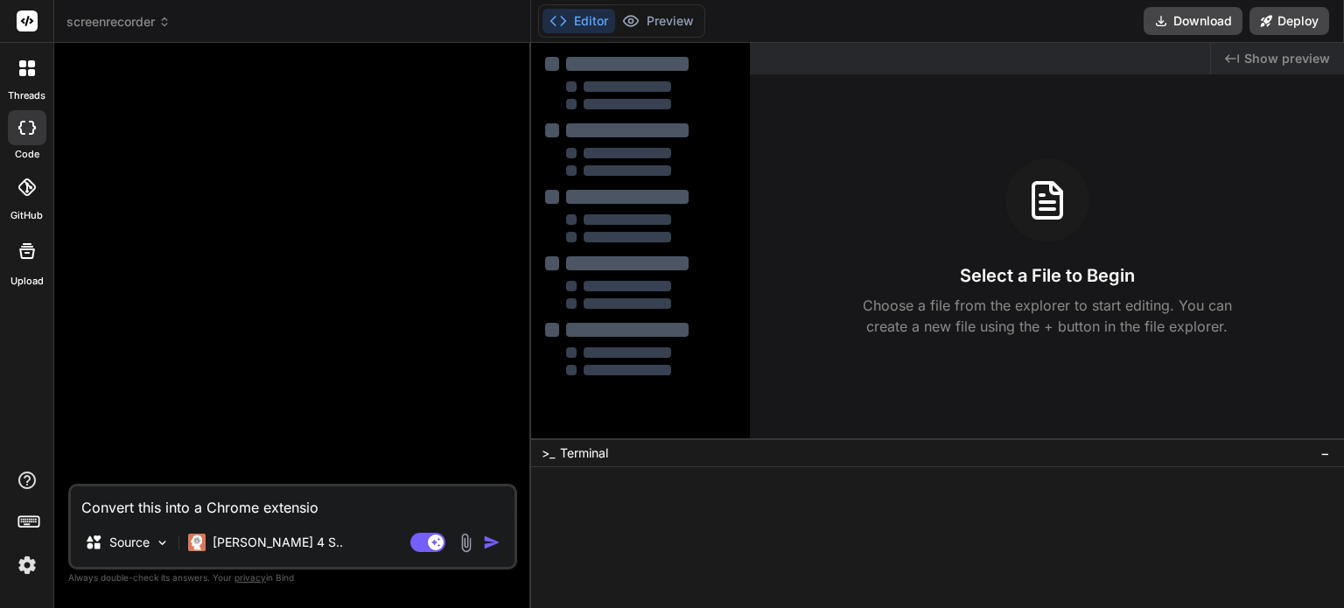
type textarea "Convert this into a Chrome extension"
type textarea "x"
type textarea "Convert this into a Chrome extension"
type textarea "x"
type textarea "Convert this into a Chrome extension u"
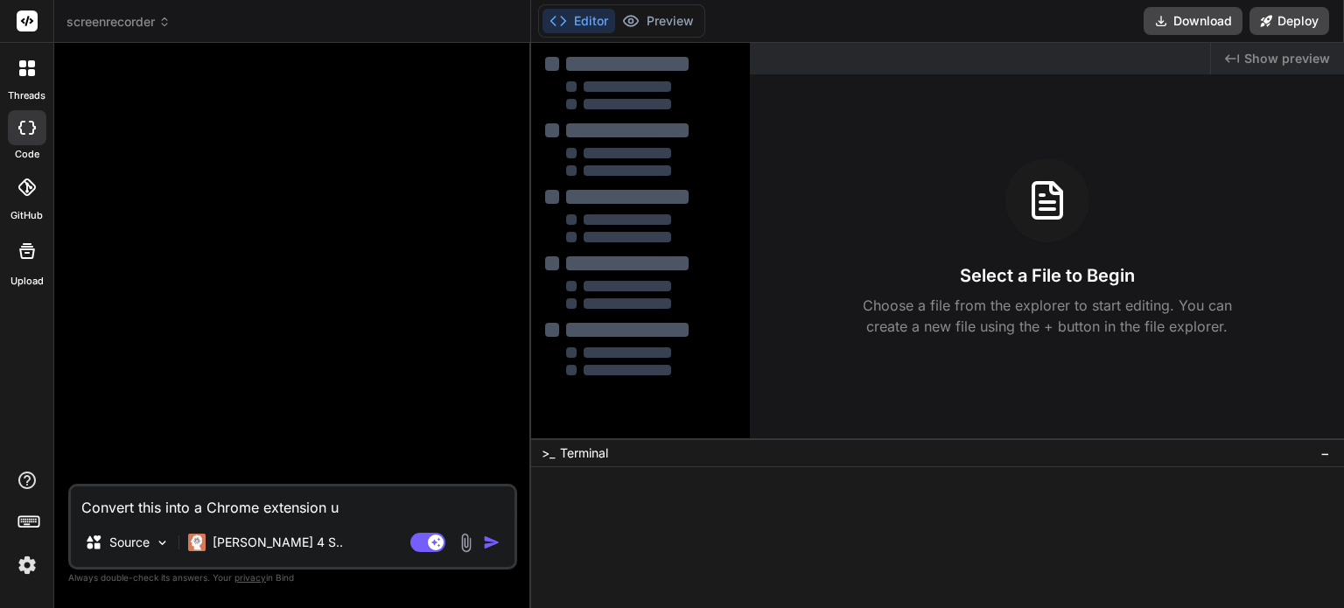
type textarea "x"
type textarea "Convert this into a Chrome extension us"
type textarea "x"
type textarea "Convert this into a Chrome extension usi"
type textarea "x"
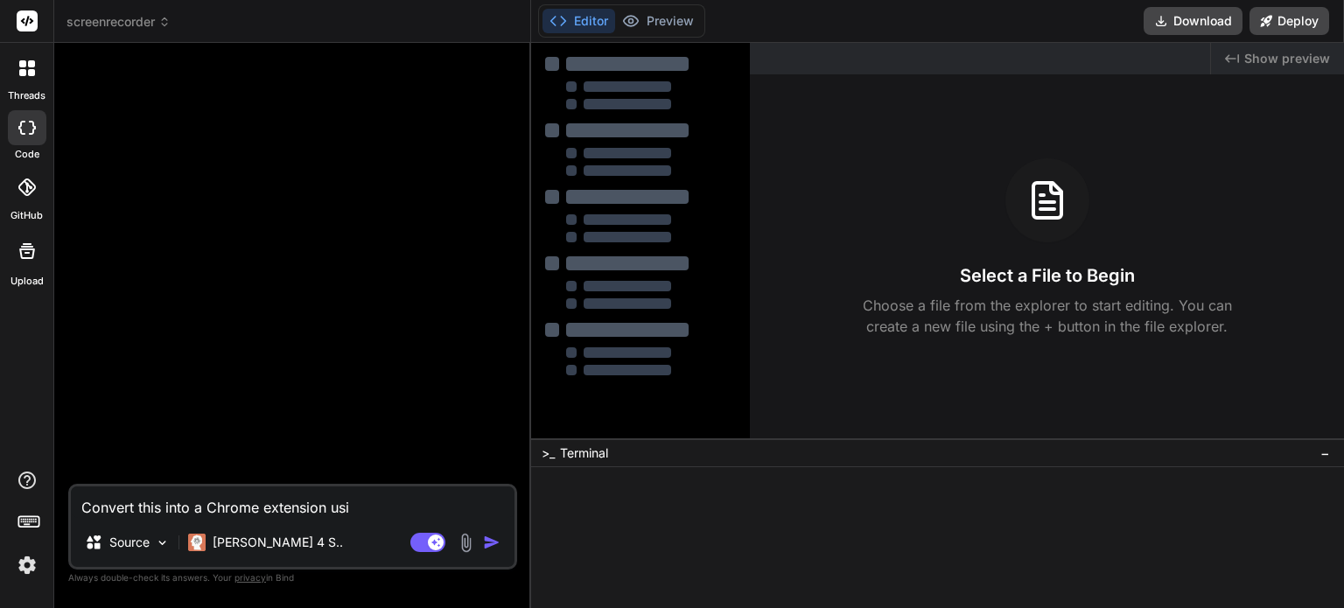
type textarea "Convert this into a Chrome extension usin"
type textarea "x"
type textarea "Convert this into a Chrome extension using"
type textarea "x"
type textarea "Convert this into a Chrome extension using"
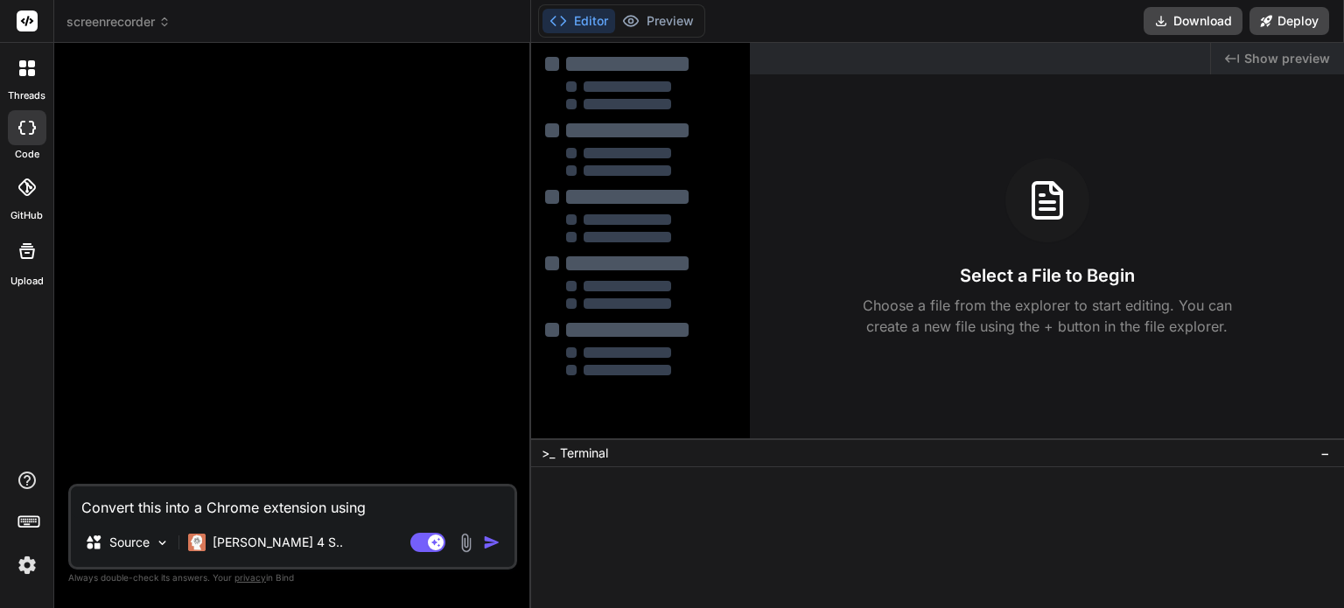
type textarea "x"
type textarea "Convert this into a Chrome extension using M"
type textarea "x"
type textarea "Convert this into a Chrome extension using Ma"
type textarea "x"
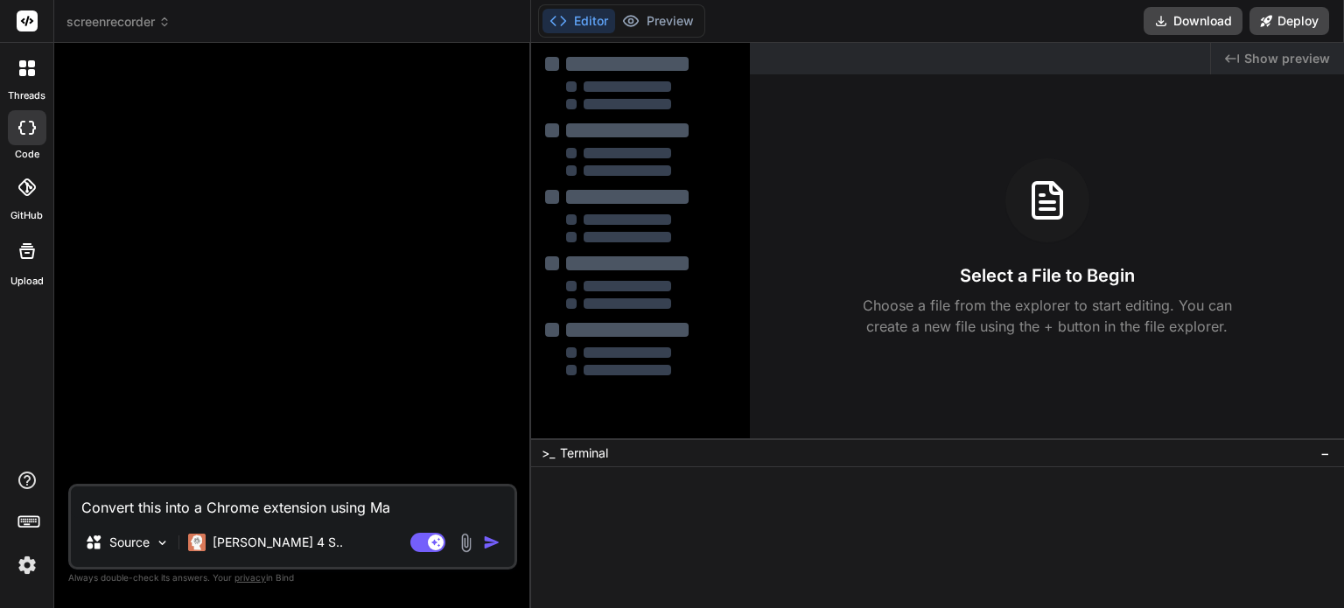
type textarea "Convert this into a Chrome extension using Man"
type textarea "x"
type textarea "Convert this into a Chrome extension using Mani"
type textarea "x"
type textarea "Convert this into a Chrome extension using Manif"
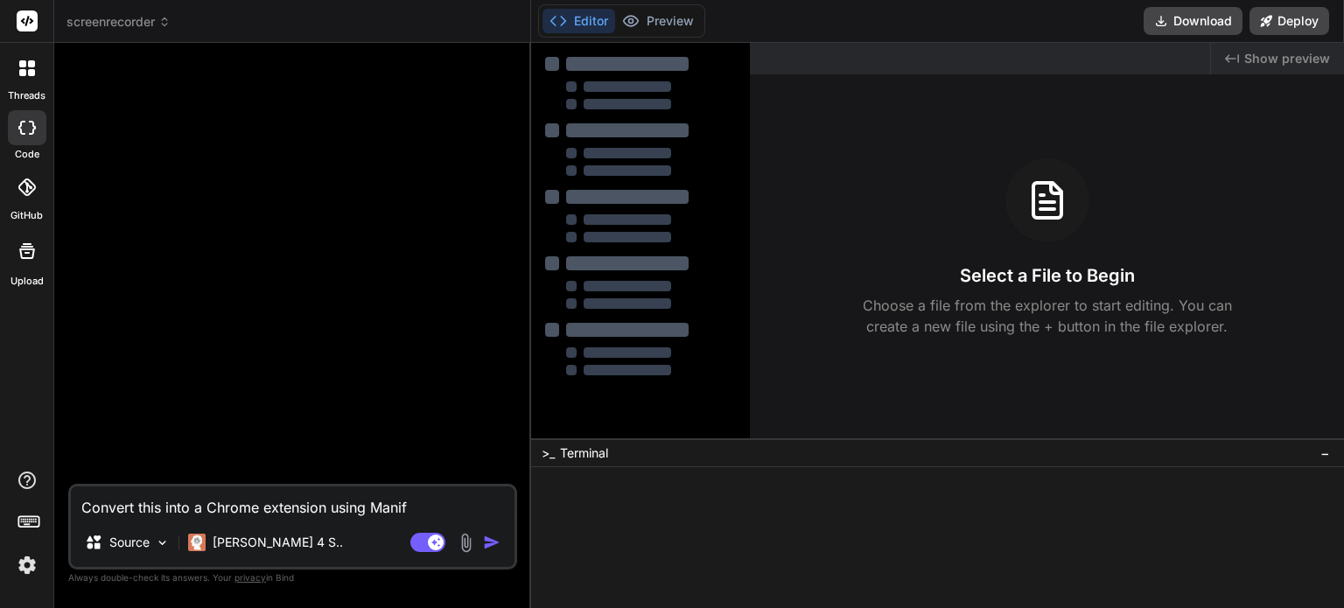
type textarea "x"
type textarea "Convert this into a Chrome extension using Manife"
type textarea "x"
type textarea "Convert this into a Chrome extension using Manifes"
type textarea "x"
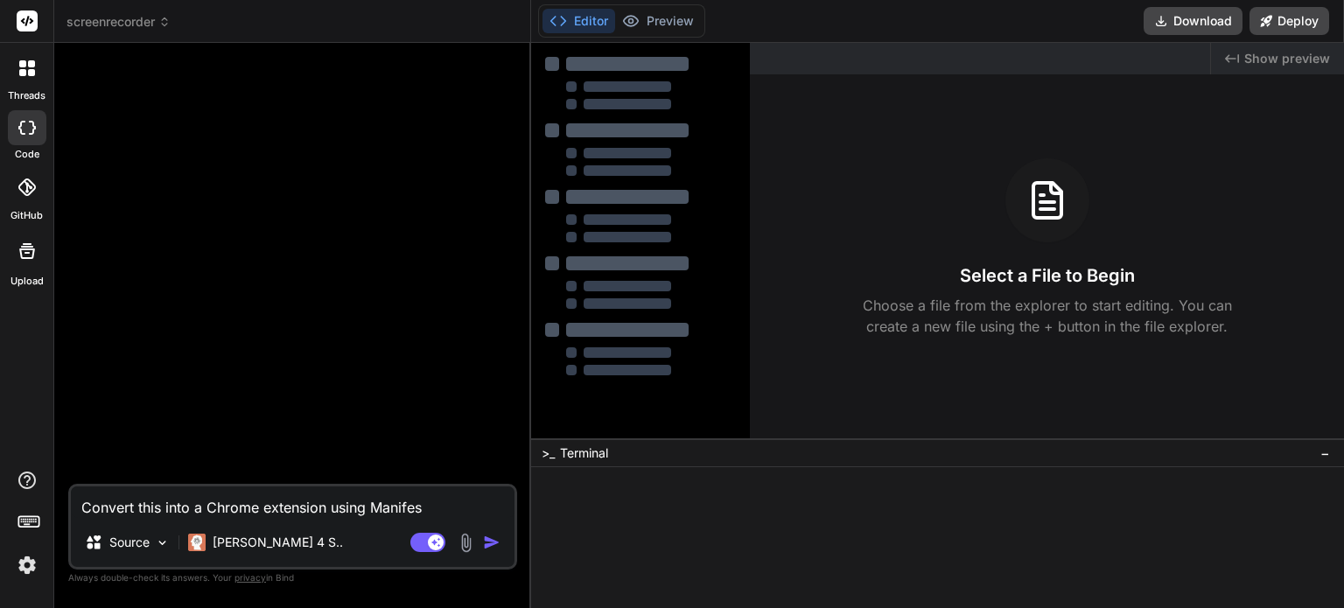
type textarea "Convert this into a Chrome extension using Manifest"
type textarea "x"
type textarea "Convert this into a Chrome extension using Manifest"
type textarea "x"
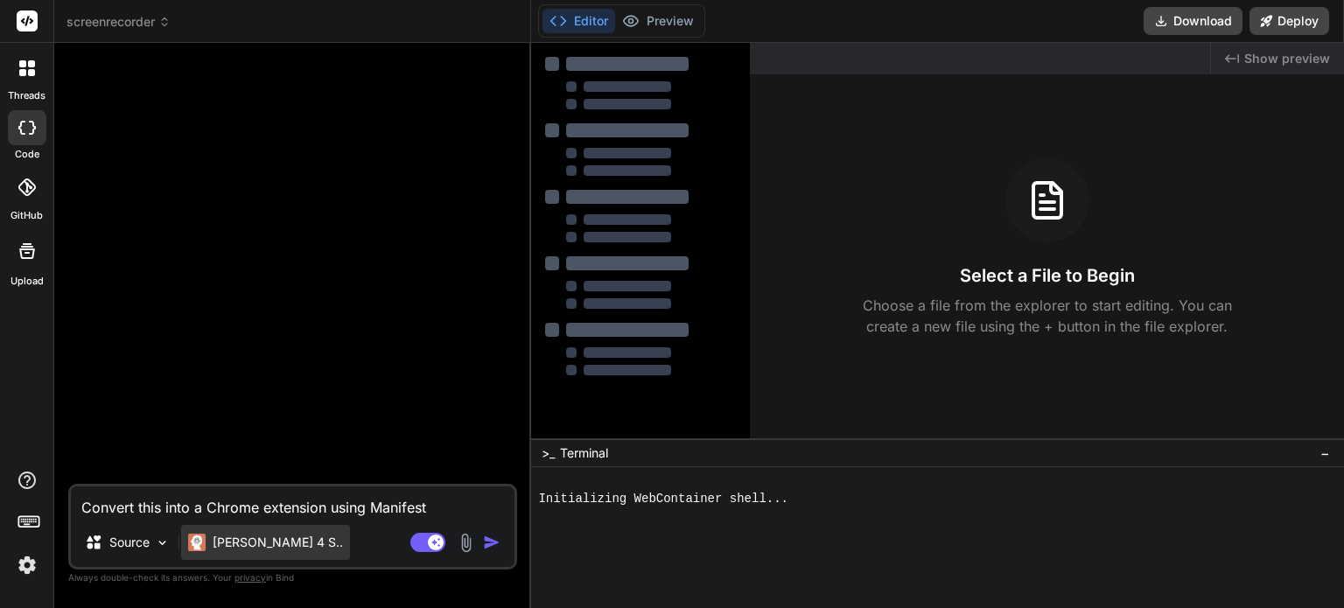
type textarea "Convert this into a Chrome extension using Manifest v"
type textarea "x"
type textarea "Convert this into a Chrome extension using Manifest ve"
type textarea "x"
type textarea "Convert this into a Chrome extension using Manifest ver"
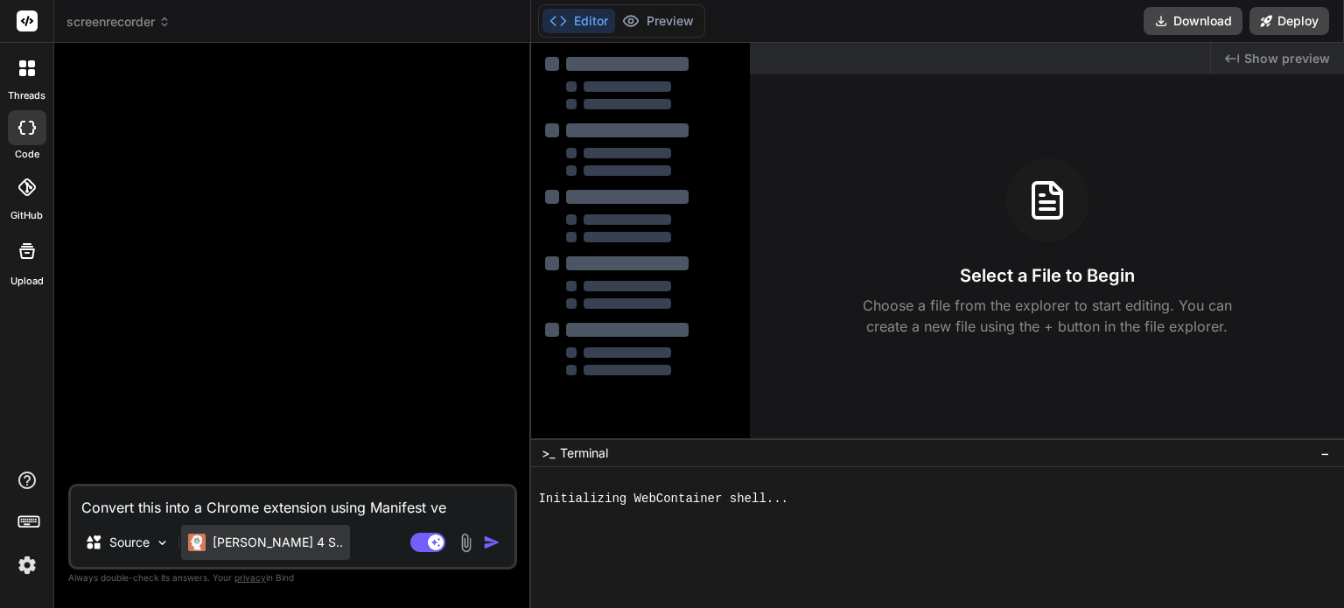
type textarea "x"
type textarea "Convert this into a Chrome extension using Manifest vers"
type textarea "x"
type textarea "Convert this into a Chrome extension using Manifest versi"
type textarea "x"
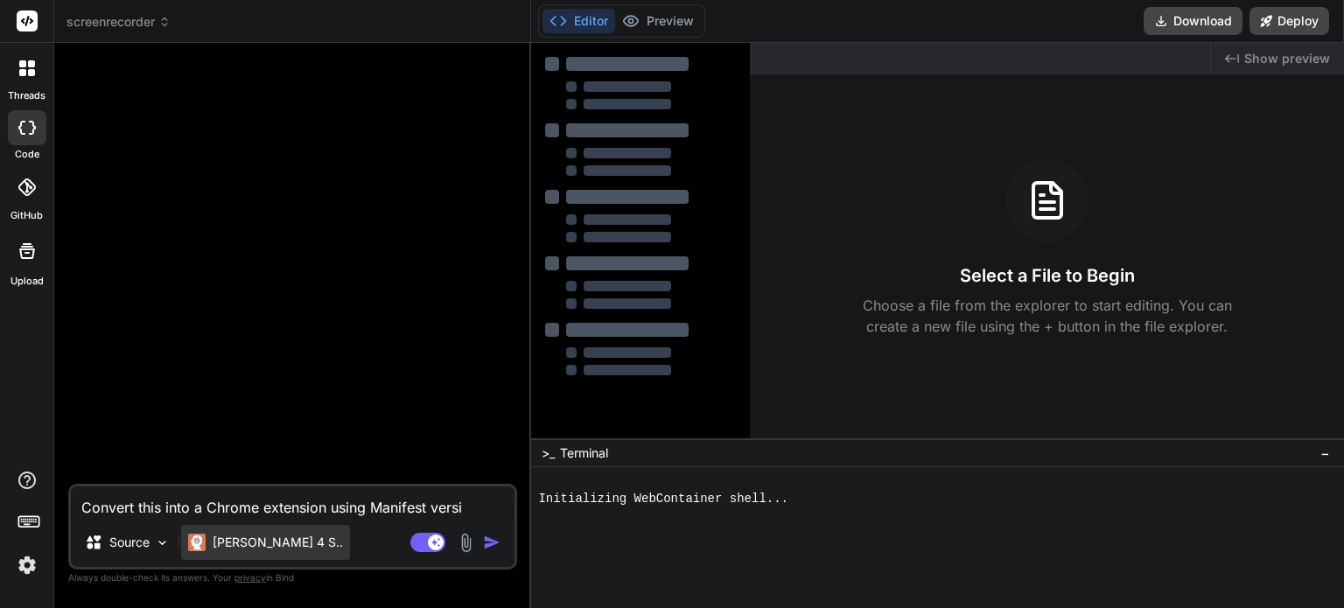
type textarea "Convert this into a Chrome extension using Manifest versio"
type textarea "x"
type textarea "Convert this into a Chrome extension using Manifest version"
type textarea "x"
type textarea "Convert this into a Chrome extension using Manifest version"
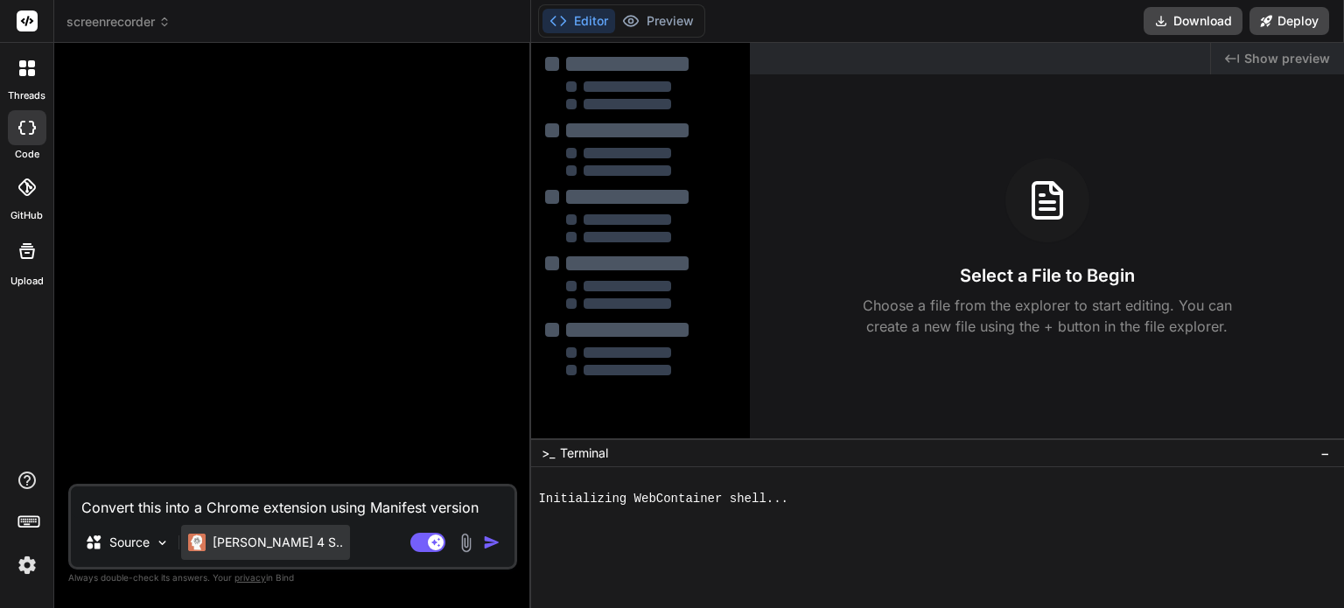
type textarea "x"
type textarea "Convert this into a Chrome extension using Manifest version 3"
type textarea "x"
type textarea "Convert this into a Chrome extension using Manifest version 3"
type textarea "x"
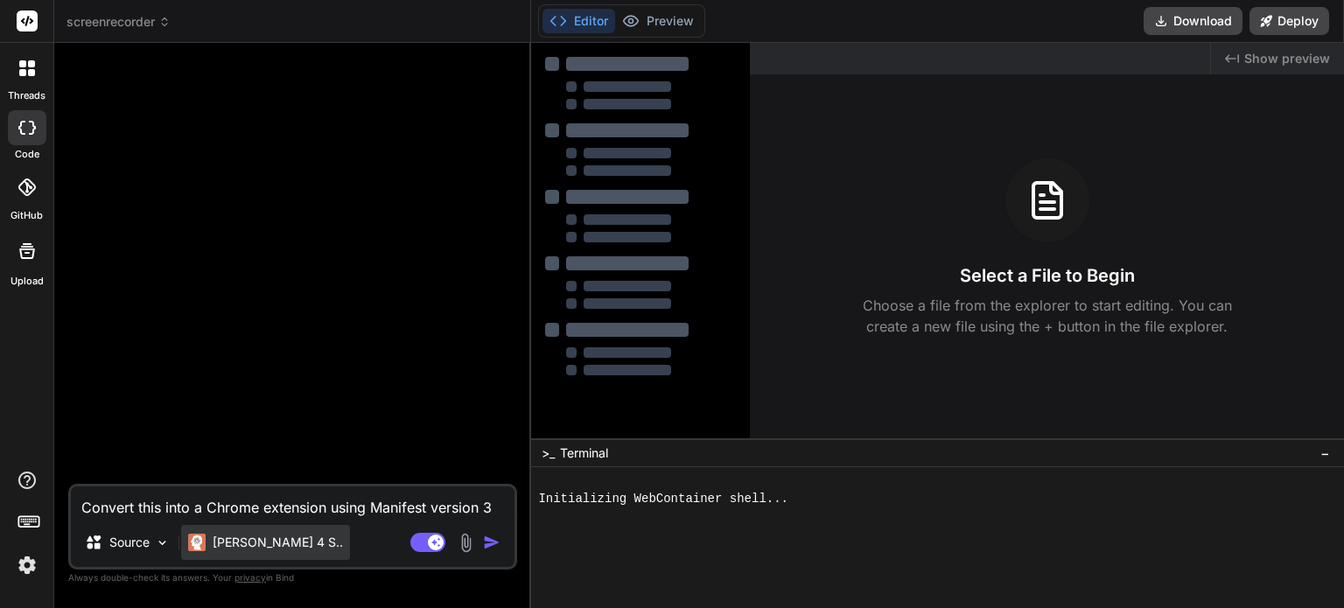
type textarea "Convert this into a Chrome extension using Manifest version 3 a"
type textarea "x"
type textarea "Convert this into a Chrome extension using Manifest version 3 an"
type textarea "x"
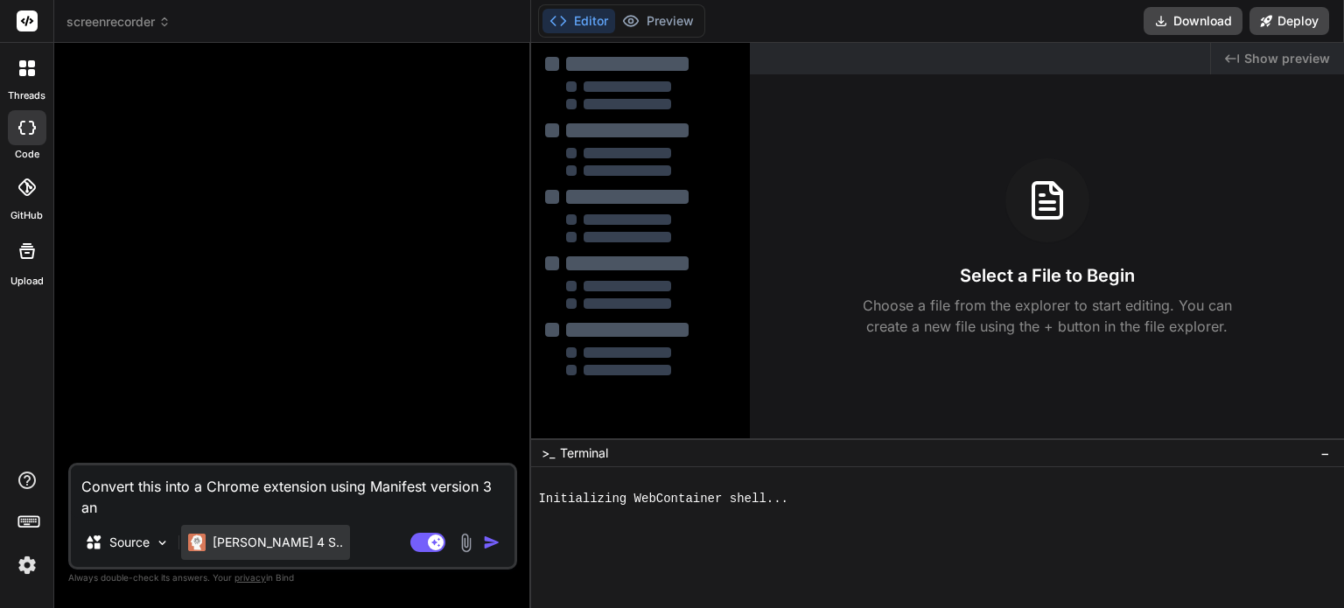
type textarea "Convert this into a Chrome extension using Manifest version 3 and"
type textarea "x"
type textarea "Convert this into a Chrome extension using Manifest version 3 and"
type textarea "x"
type textarea "Convert this into a Chrome extension using Manifest version 3 and u"
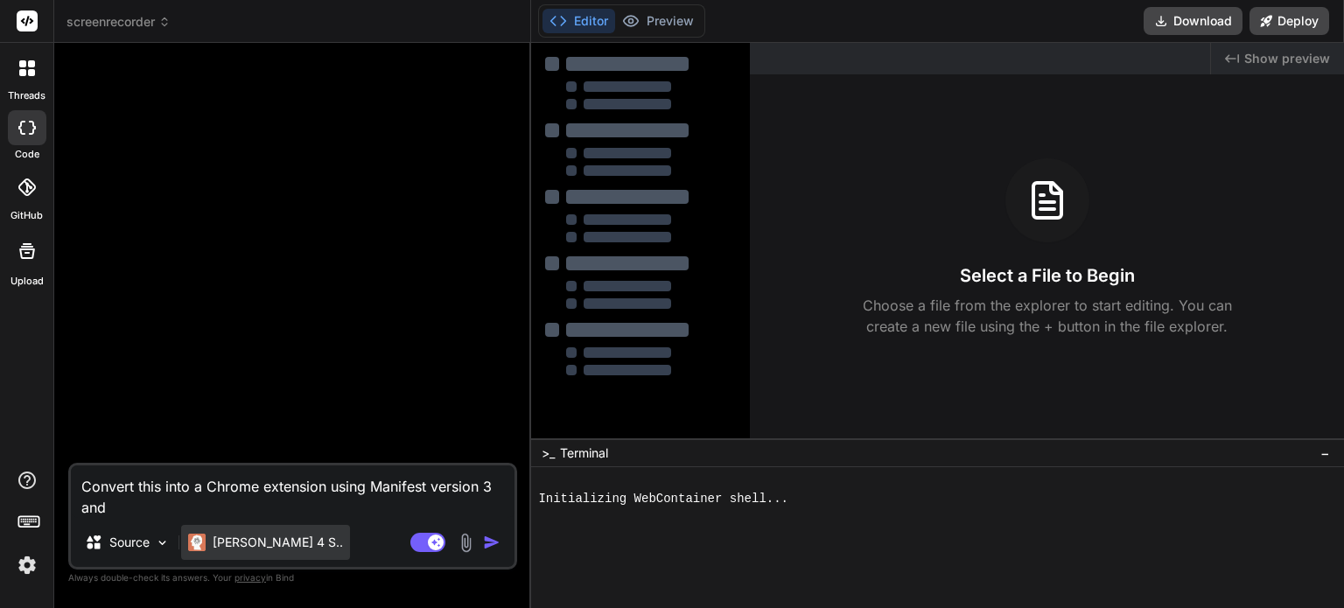
type textarea "x"
type textarea "Convert this into a Chrome extension using Manifest version 3 and us"
type textarea "x"
type textarea "Convert this into a Chrome extension using Manifest version 3 and use"
type textarea "x"
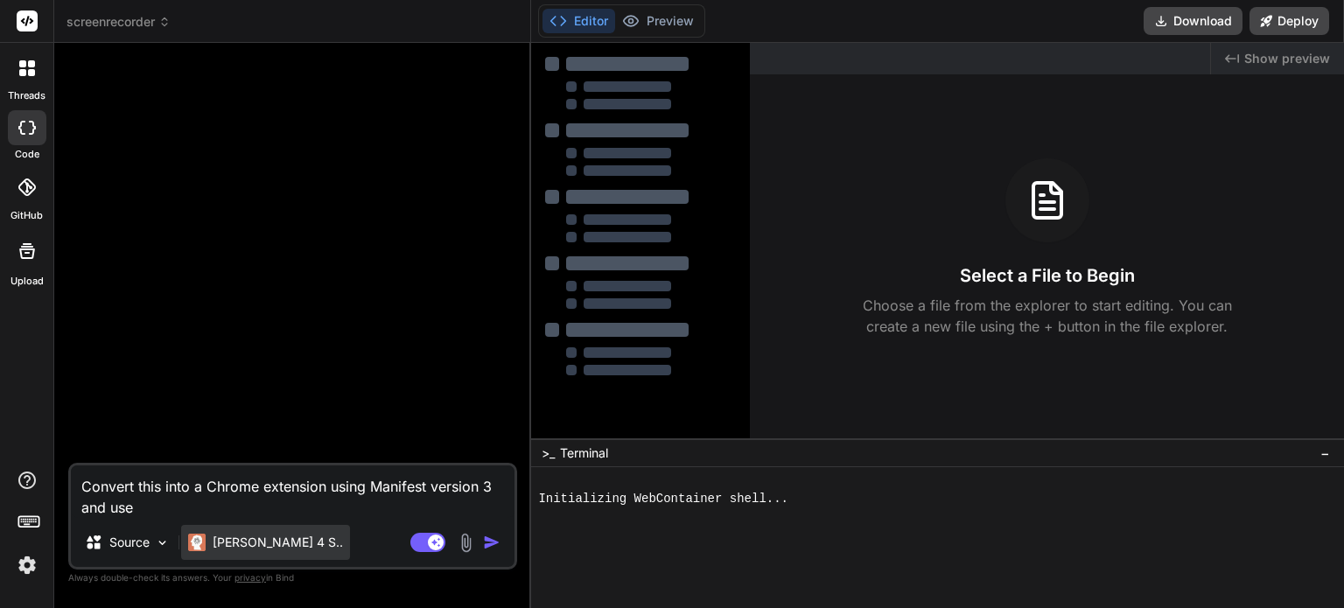
type textarea "Convert this into a Chrome extension using Manifest version 3 and use"
type textarea "x"
type textarea "Convert this into a Chrome extension using Manifest version 3 and use a"
type textarea "x"
type textarea "Convert this into a Chrome extension using Manifest version 3 and use as"
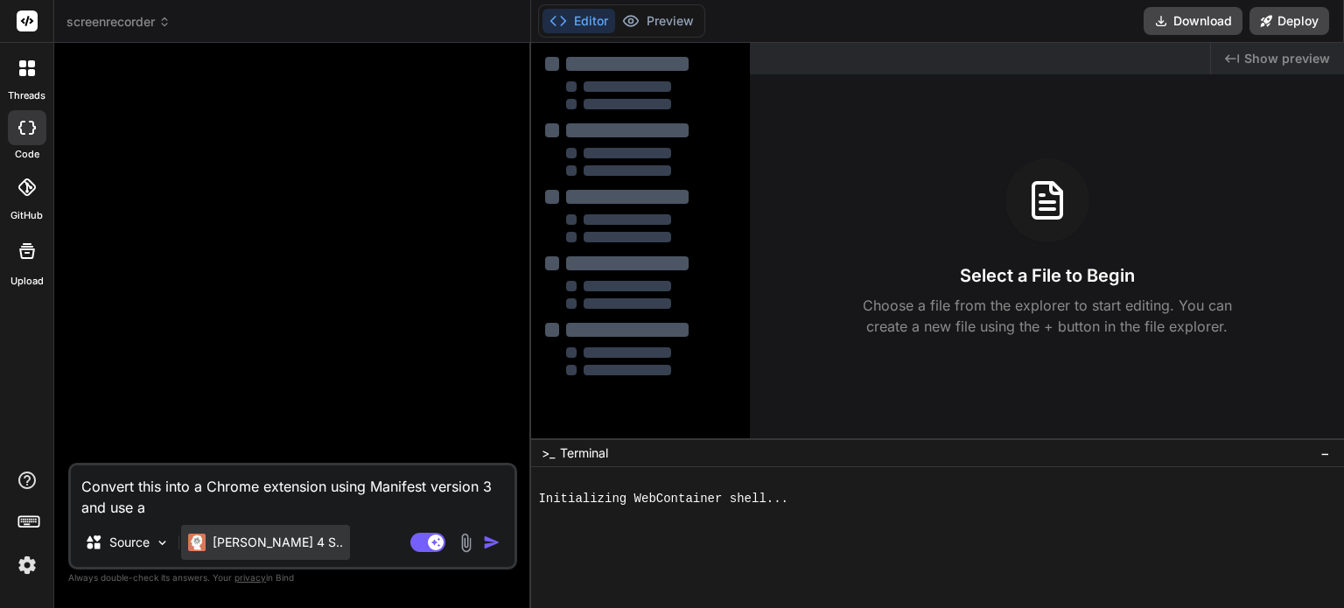
type textarea "x"
type textarea "Convert this into a Chrome extension using Manifest version 3 and use as"
type textarea "x"
type textarea "Convert this into a Chrome extension using Manifest version 3 and use as m"
type textarea "x"
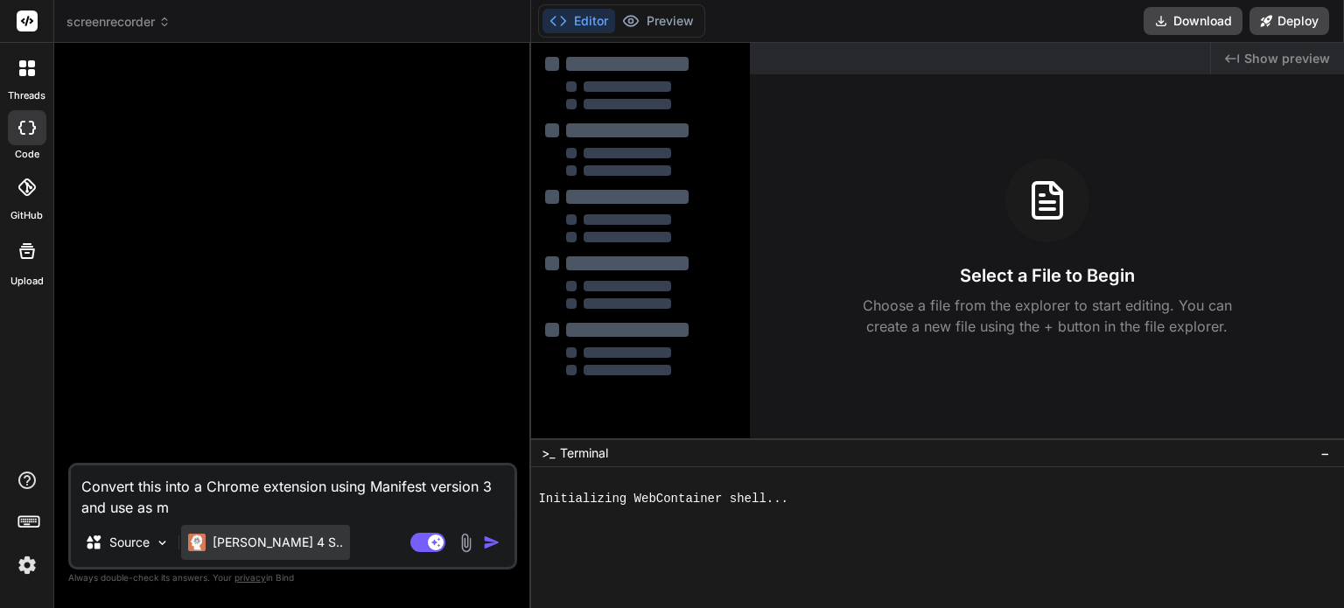
type textarea "Convert this into a Chrome extension using Manifest version 3 and use as mu"
type textarea "x"
type textarea "Convert this into a Chrome extension using Manifest version 3 and use as muc"
type textarea "x"
type textarea "Convert this into a Chrome extension using Manifest version 3 and use as much"
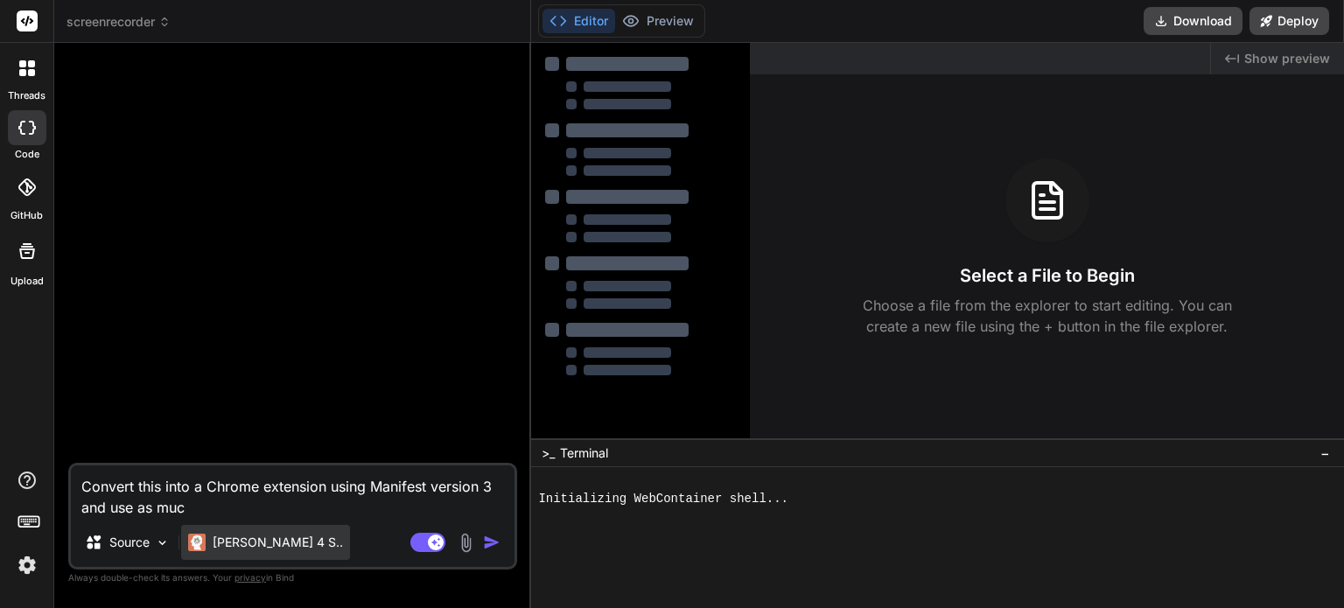
type textarea "x"
type textarea "Convert this into a Chrome extension using Manifest version 3 and use as much"
type textarea "x"
type textarea "Convert this into a Chrome extension using Manifest version 3 and use as much o"
type textarea "x"
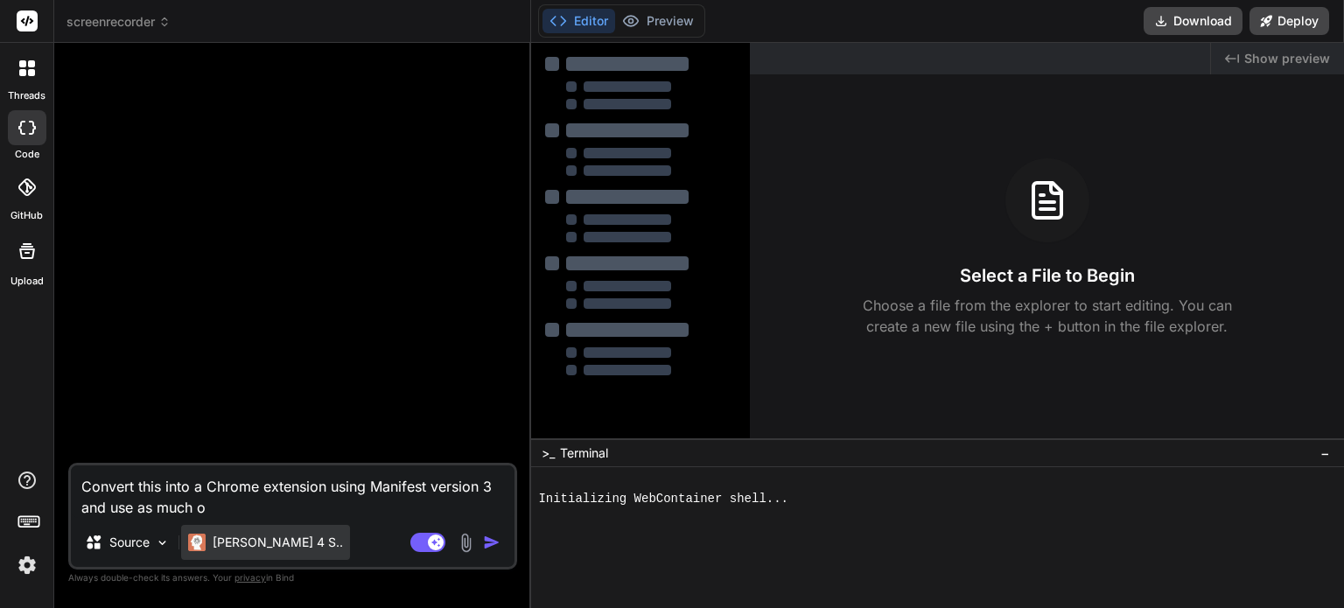
type textarea "Convert this into a Chrome extension using Manifest version 3 and use as much of"
type textarea "x"
type textarea "Convert this into a Chrome extension using Manifest version 3 and use as much of"
type textarea "x"
type textarea "Convert this into a Chrome extension using Manifest version 3 and use as much o…"
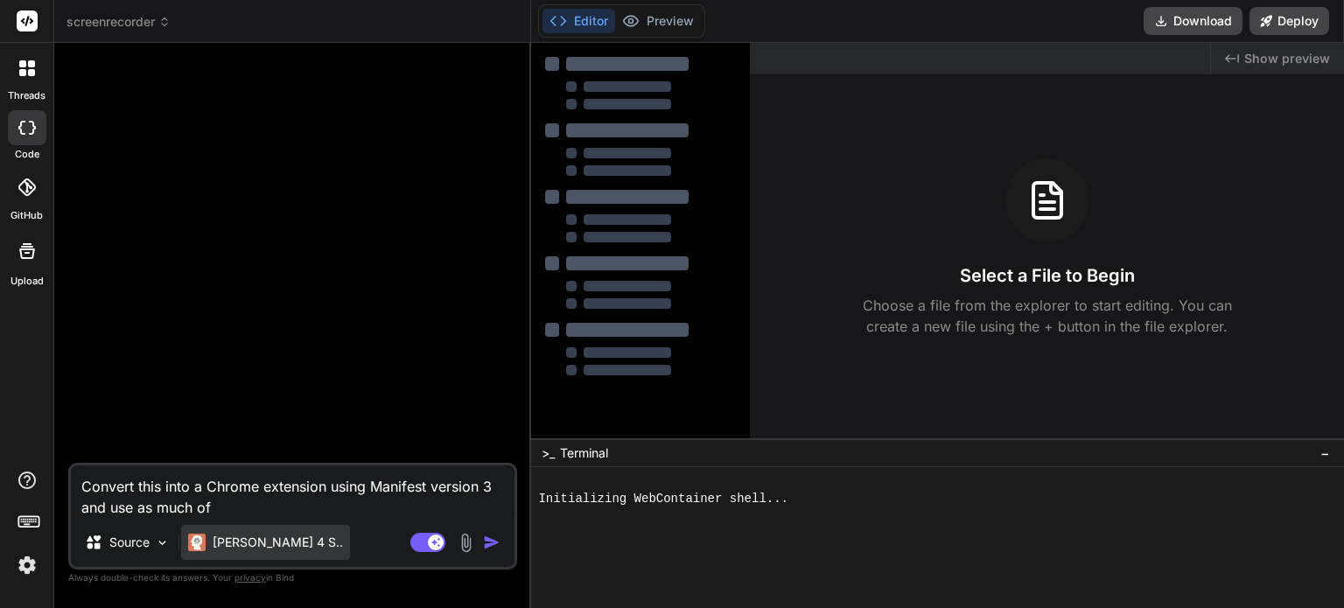
type textarea "x"
type textarea "Convert this into a Chrome extension using Manifest version 3 and use as much o…"
type textarea "x"
type textarea "Convert this into a Chrome extension using Manifest version 3 and use as much o…"
type textarea "x"
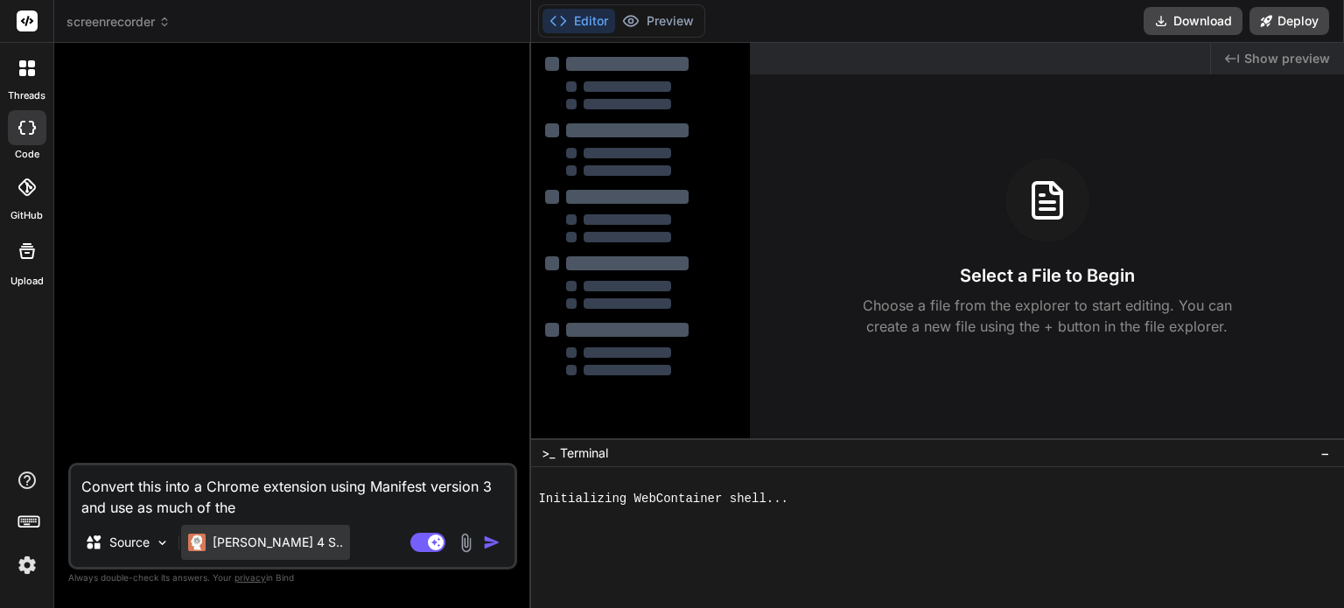
type textarea "Convert this into a Chrome extension using Manifest version 3 and use as much o…"
type textarea "x"
type textarea "Convert this into a Chrome extension using Manifest version 3 and use as much o…"
type textarea "x"
type textarea "Convert this into a Chrome extension using Manifest version 3 and use as much o…"
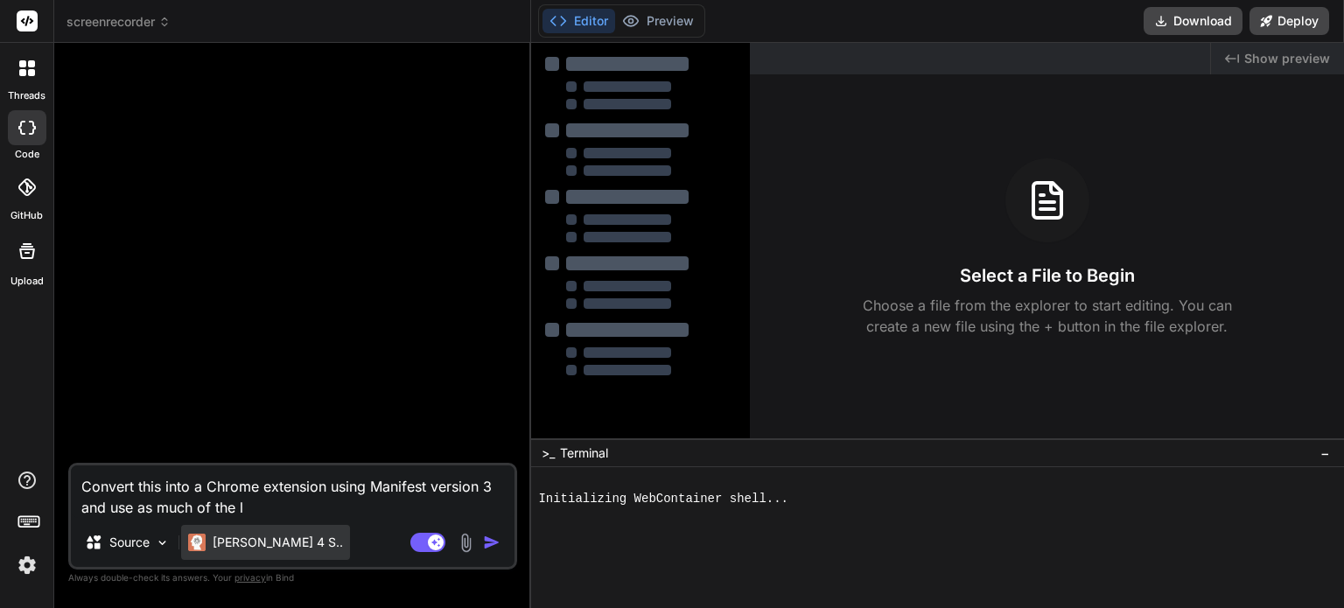
type textarea "x"
type textarea "Convert this into a Chrome extension using Manifest version 3 and use as much o…"
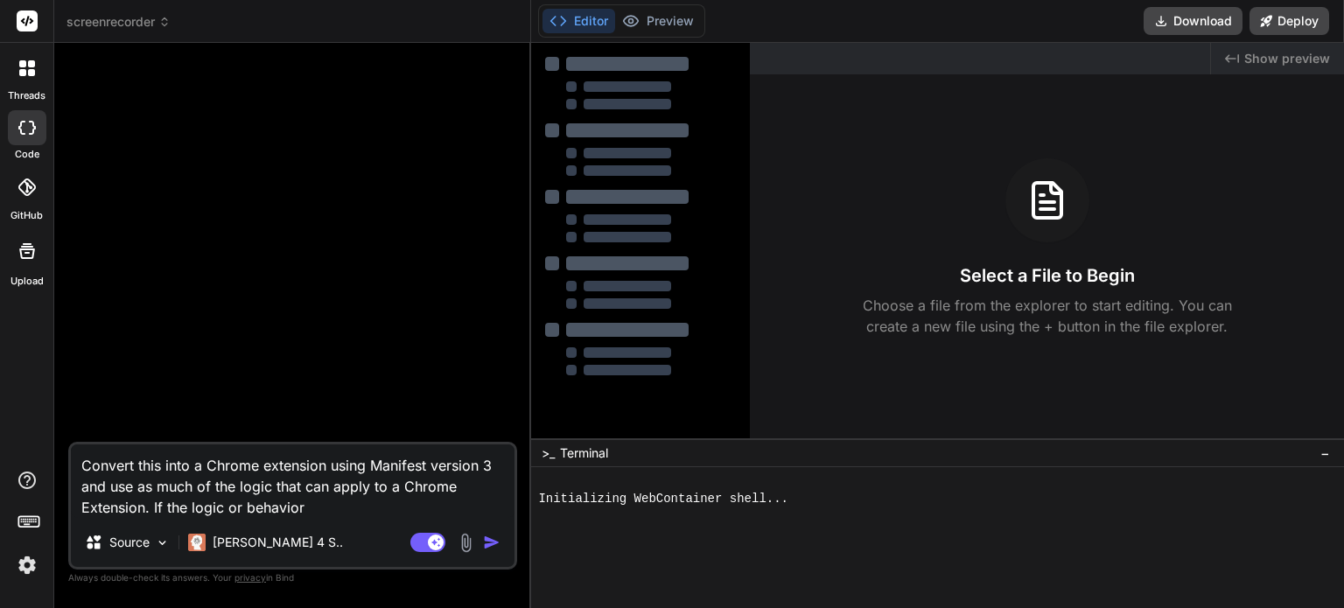
click at [273, 479] on textarea "Convert this into a Chrome extension using Manifest version 3 and use as much o…" at bounding box center [293, 482] width 444 height 74
click at [375, 497] on textarea "Convert this into a Chrome extension using Manifest version 3 and use as much o…" at bounding box center [293, 482] width 444 height 74
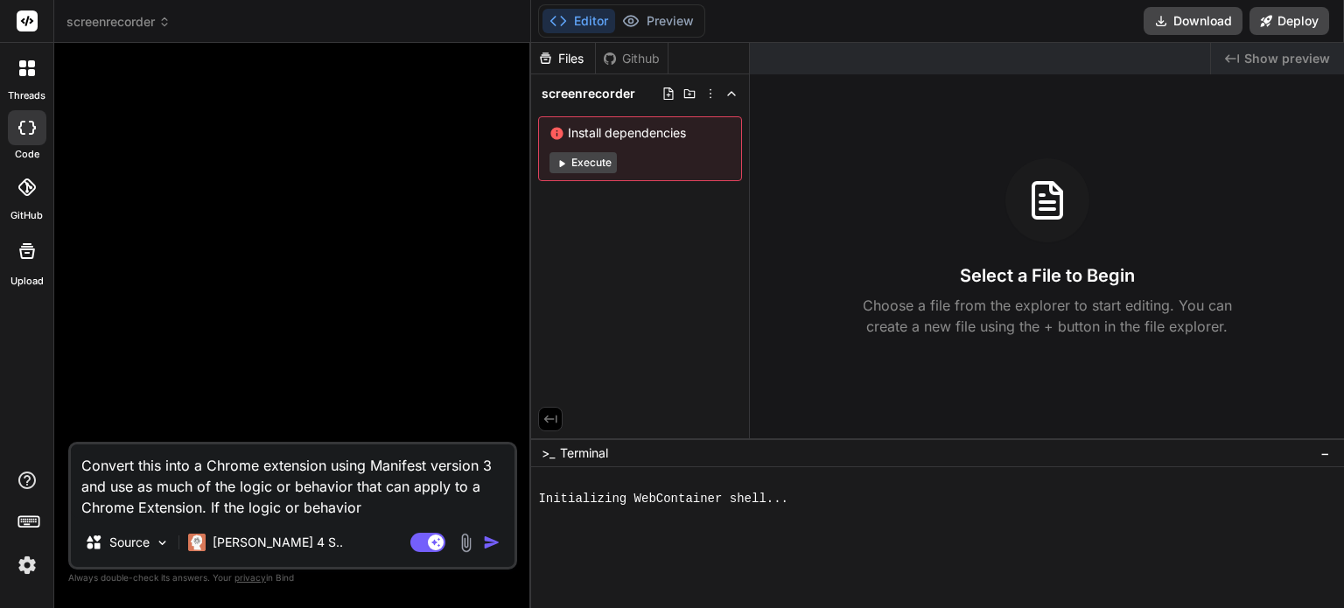
click at [384, 506] on textarea "Convert this into a Chrome extension using Manifest version 3 and use as much o…" at bounding box center [293, 482] width 444 height 74
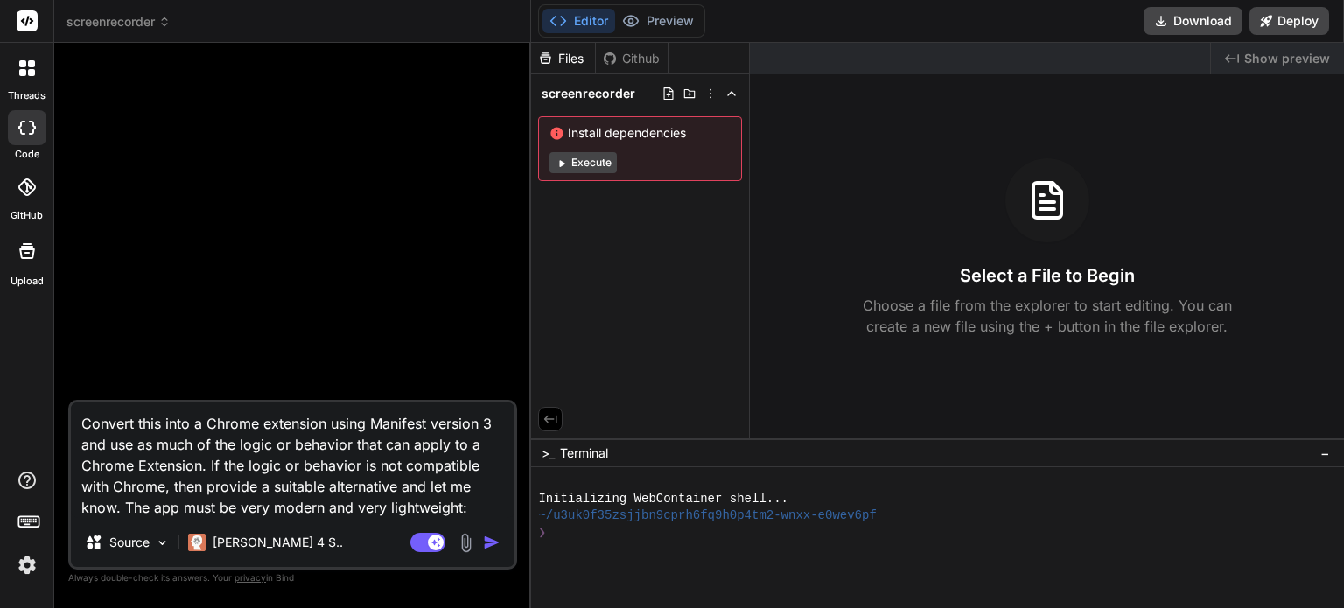
paste textarea "import sys import os import cv2 import numpy as np from PyQt6.QtCore import Qt,…"
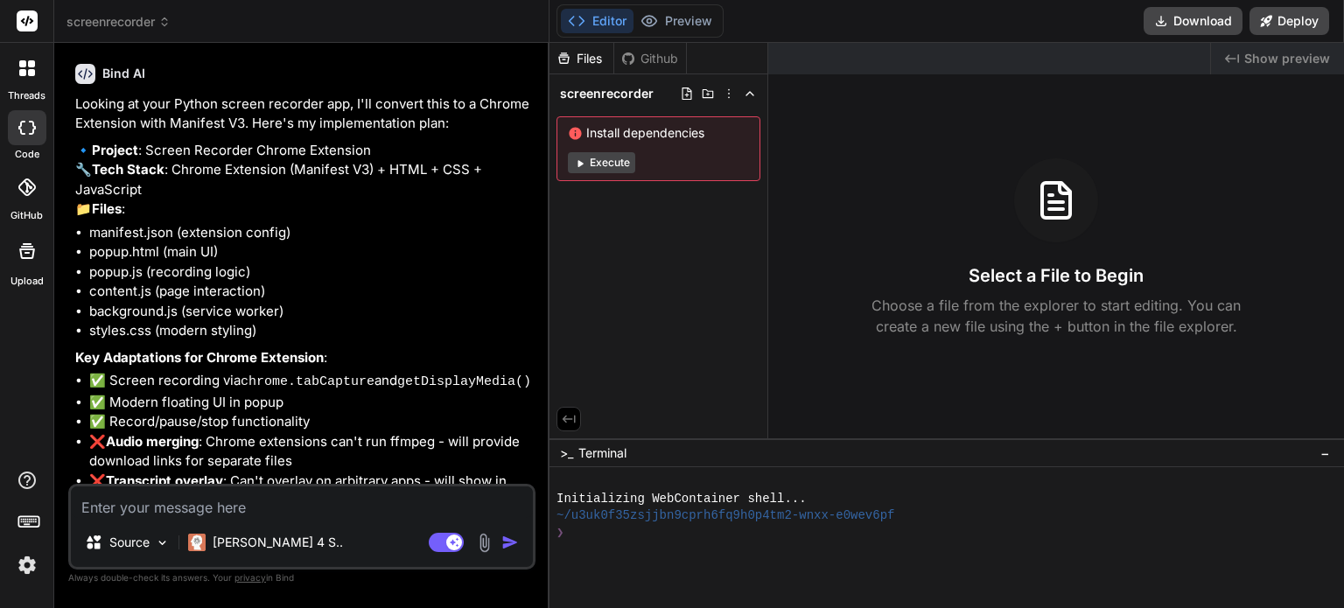
scroll to position [1911, 0]
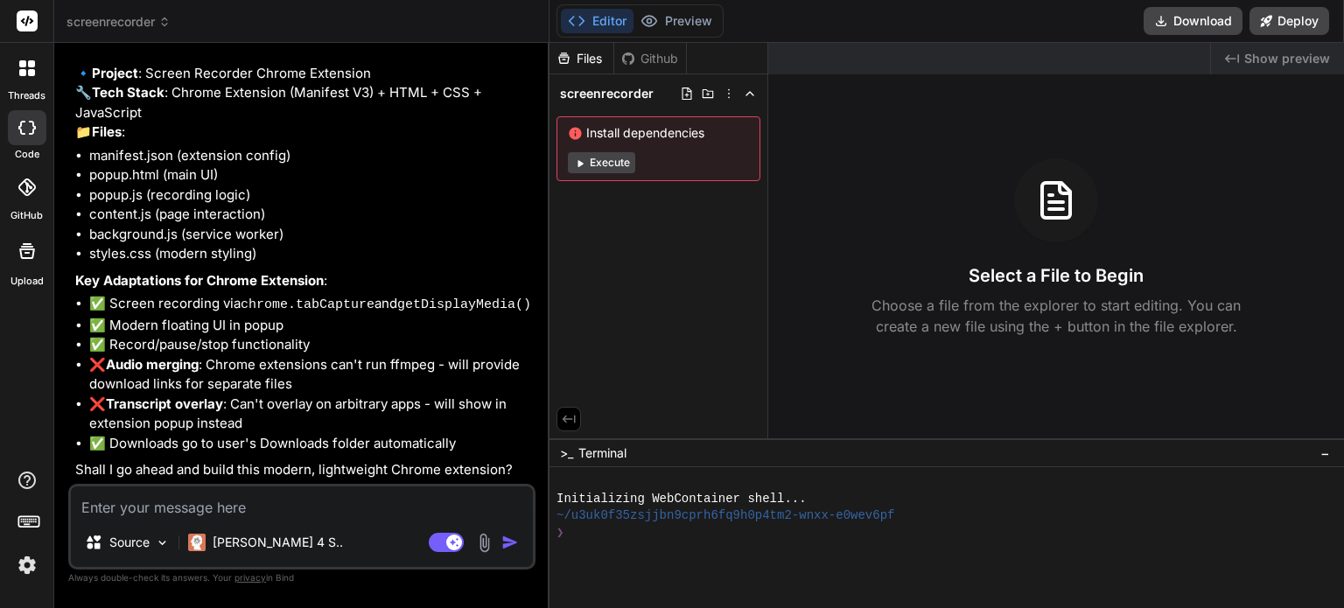
click at [239, 512] on textarea at bounding box center [302, 503] width 462 height 32
click at [275, 510] on textarea at bounding box center [302, 503] width 462 height 32
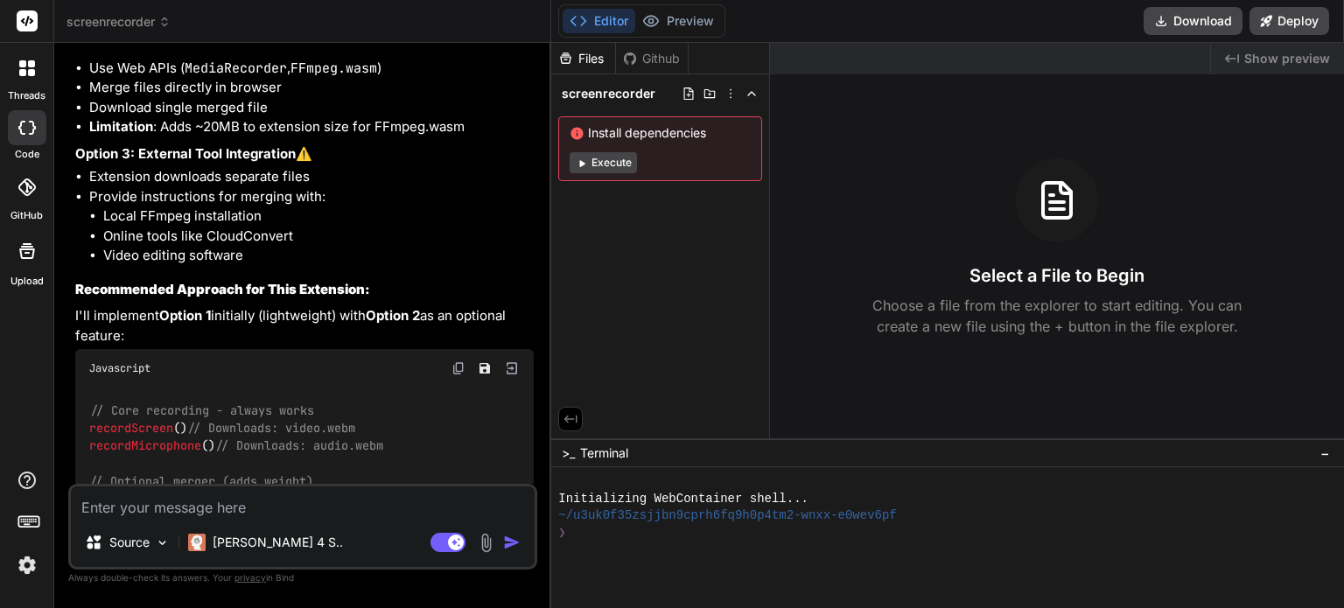
scroll to position [2959, 0]
drag, startPoint x: 365, startPoint y: 346, endPoint x: 221, endPoint y: 507, distance: 216.3
click at [221, 507] on textarea at bounding box center [303, 503] width 464 height 32
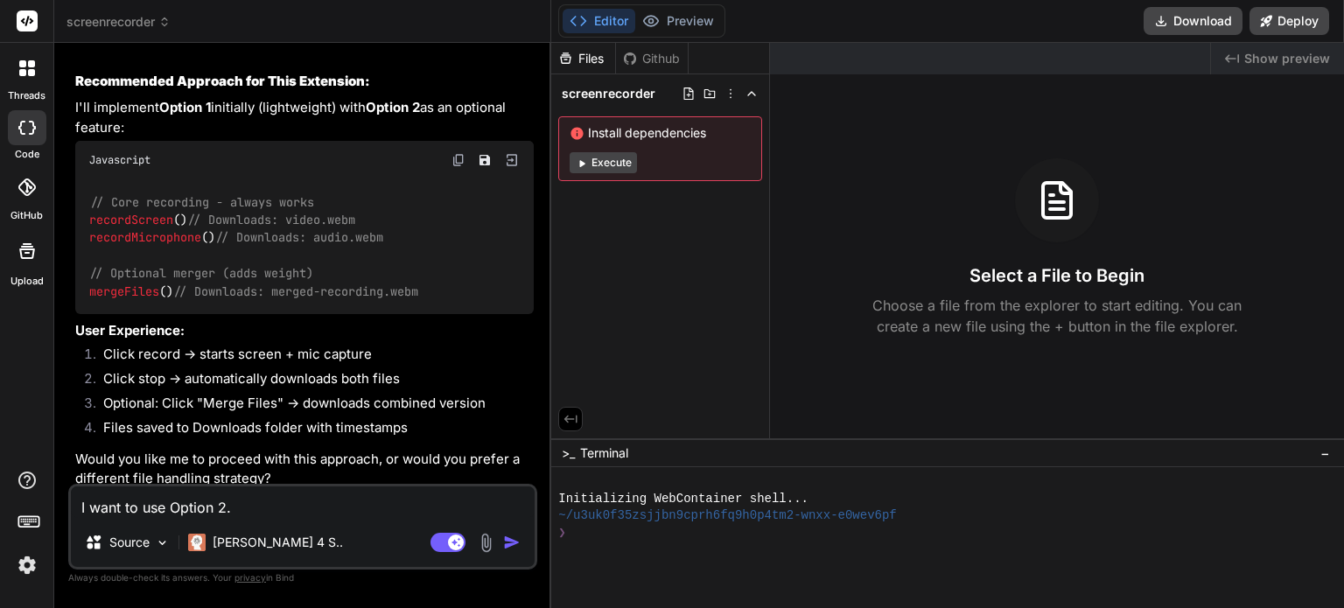
scroll to position [3168, 0]
drag, startPoint x: 180, startPoint y: 298, endPoint x: 74, endPoint y: 281, distance: 107.2
click at [75, 137] on p "I'll implement Option 1 initially (lightweight) with Option 2 as an optional fe…" at bounding box center [304, 117] width 459 height 39
copy p "I'll implement Option 1 initially (lightweight) with Option 2 as an optional fe…"
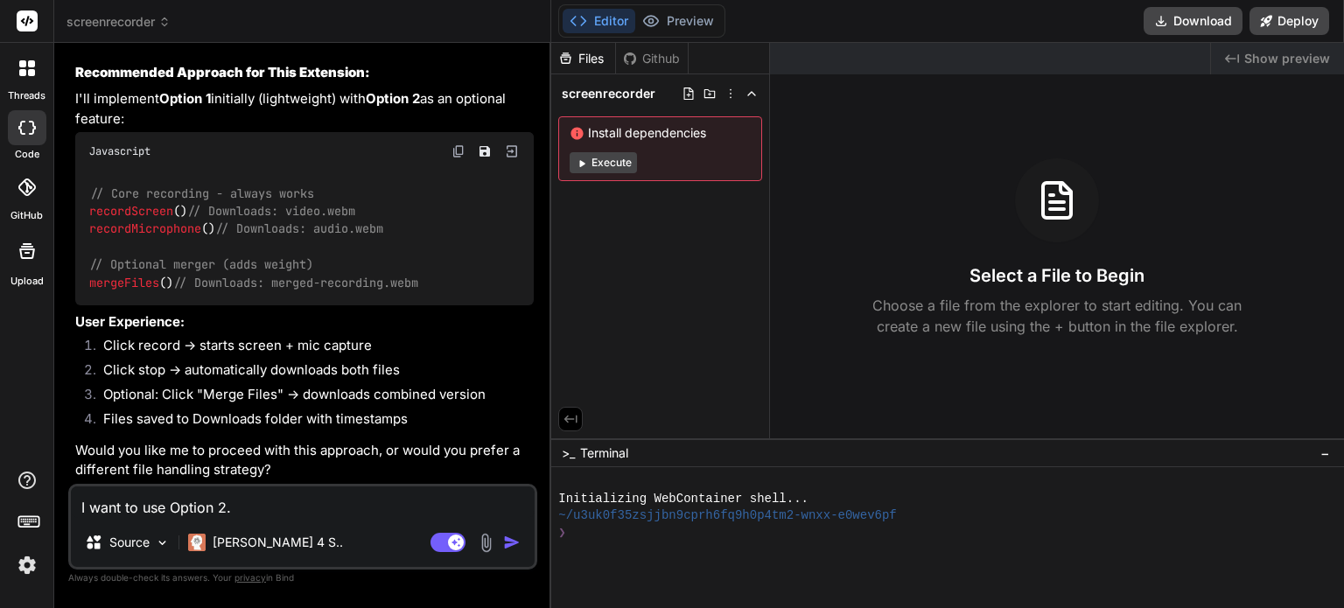
scroll to position [3343, 0]
click at [271, 501] on textarea "I want to use Option 2." at bounding box center [303, 503] width 464 height 32
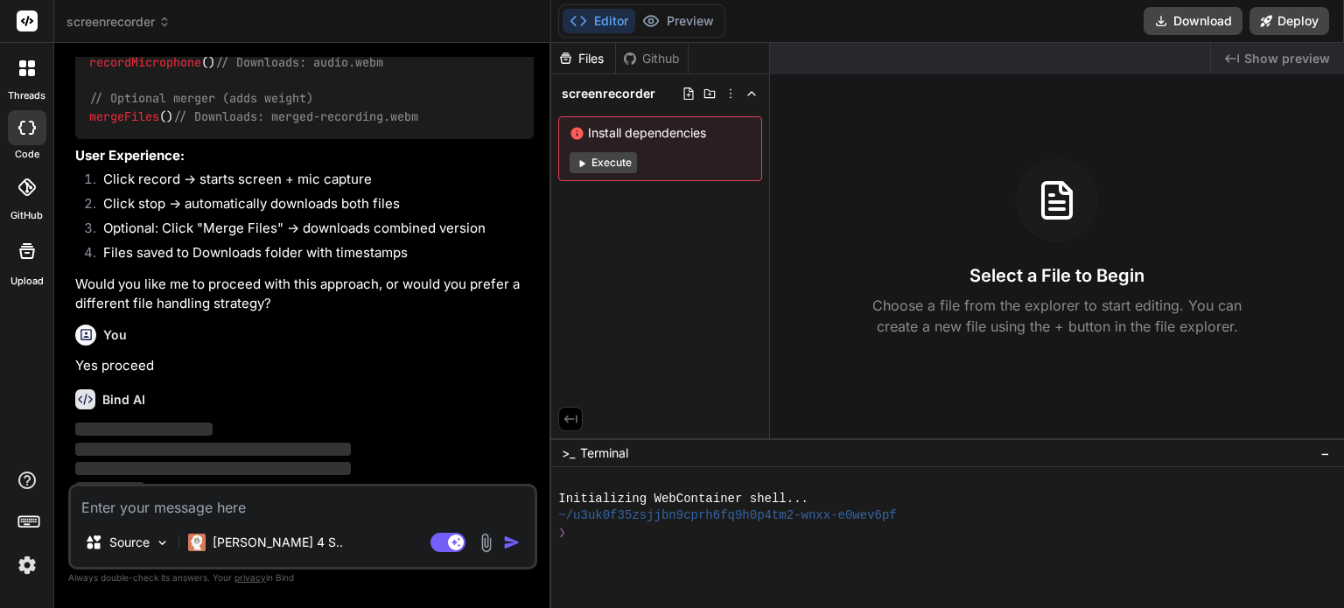
scroll to position [3525, 0]
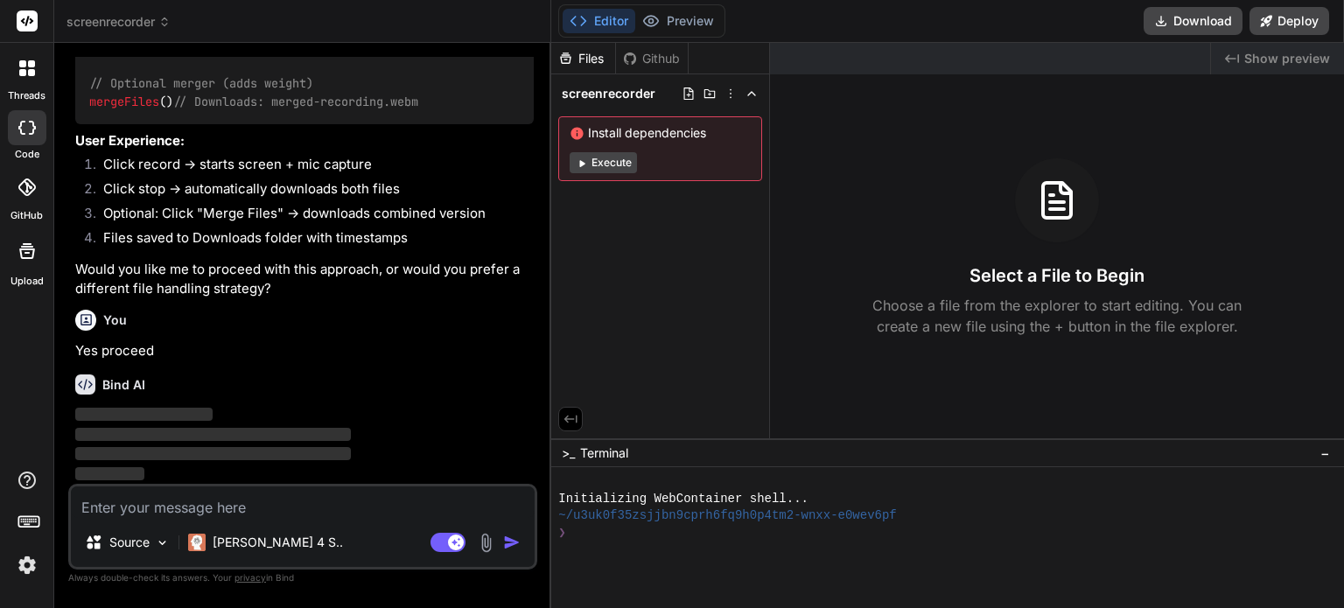
drag, startPoint x: 291, startPoint y: 510, endPoint x: 343, endPoint y: 624, distance: 124.9
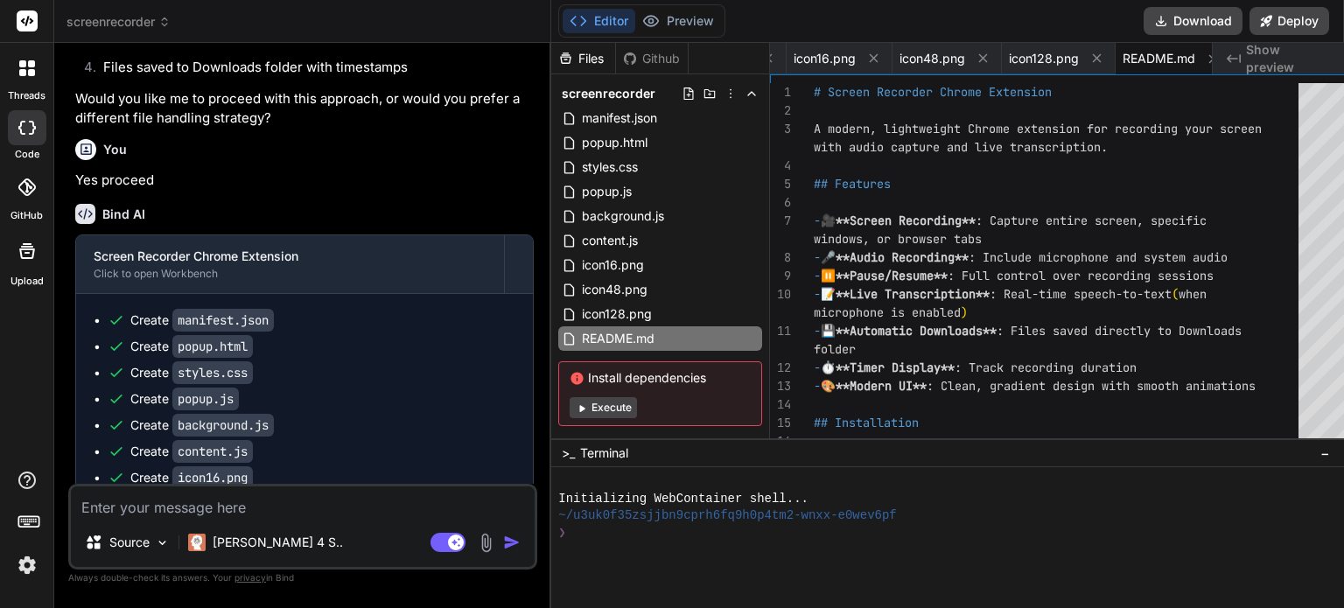
scroll to position [3435, 0]
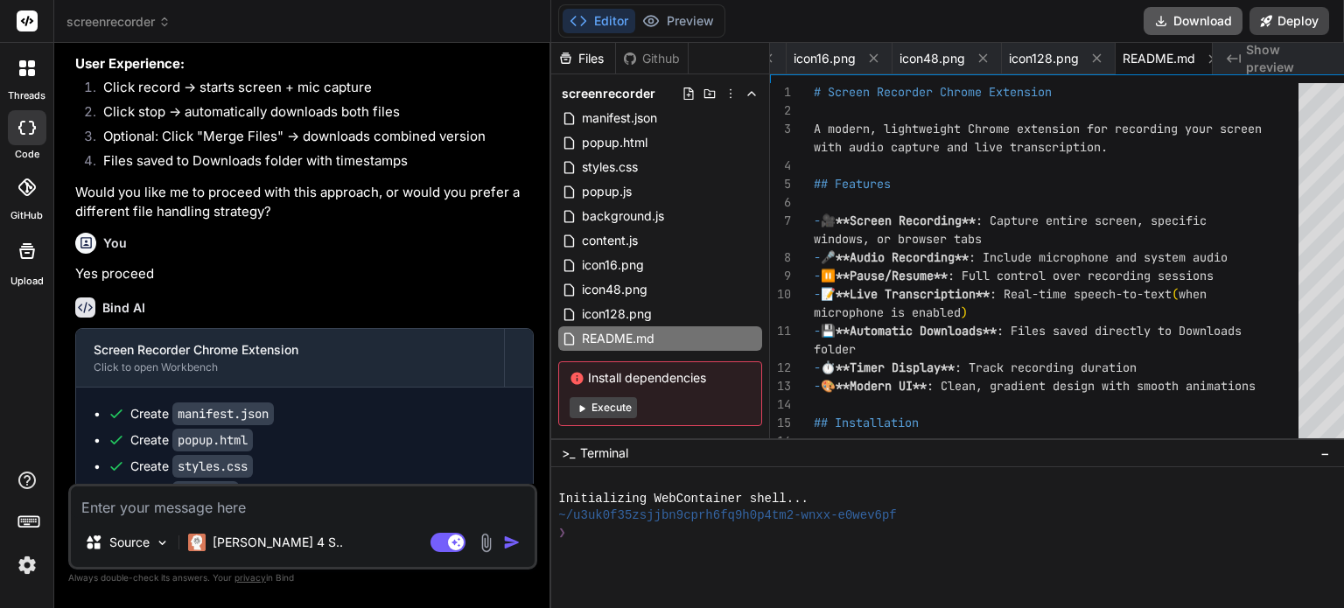
click at [1208, 17] on button "Download" at bounding box center [1193, 21] width 99 height 28
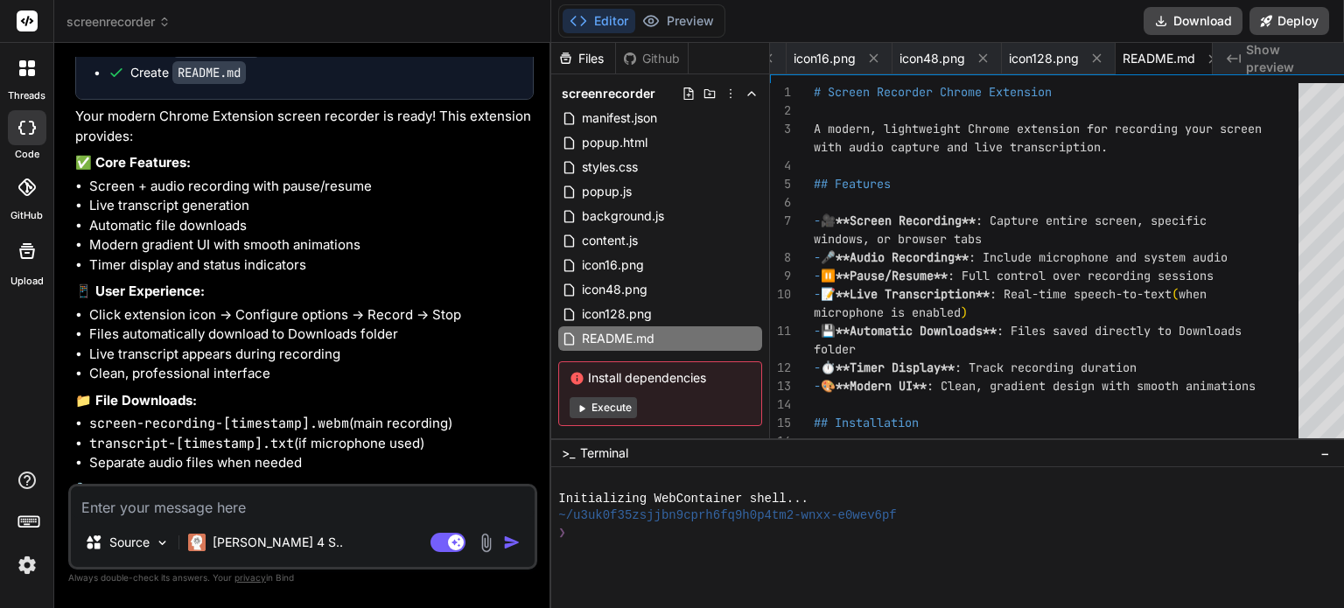
scroll to position [4455, 0]
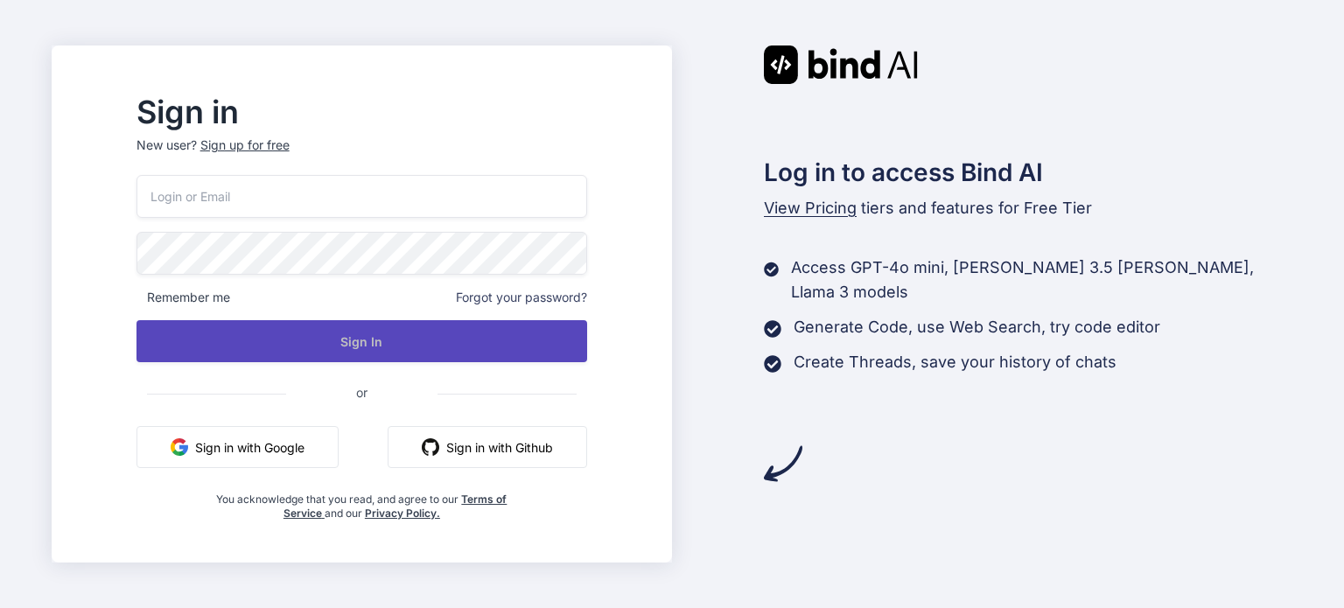
type input "[PERSON_NAME][EMAIL_ADDRESS][PERSON_NAME][DOMAIN_NAME]"
click at [456, 330] on button "Sign In" at bounding box center [362, 341] width 451 height 42
click at [405, 329] on button "Sign In" at bounding box center [362, 341] width 451 height 42
